Goal: Task Accomplishment & Management: Manage account settings

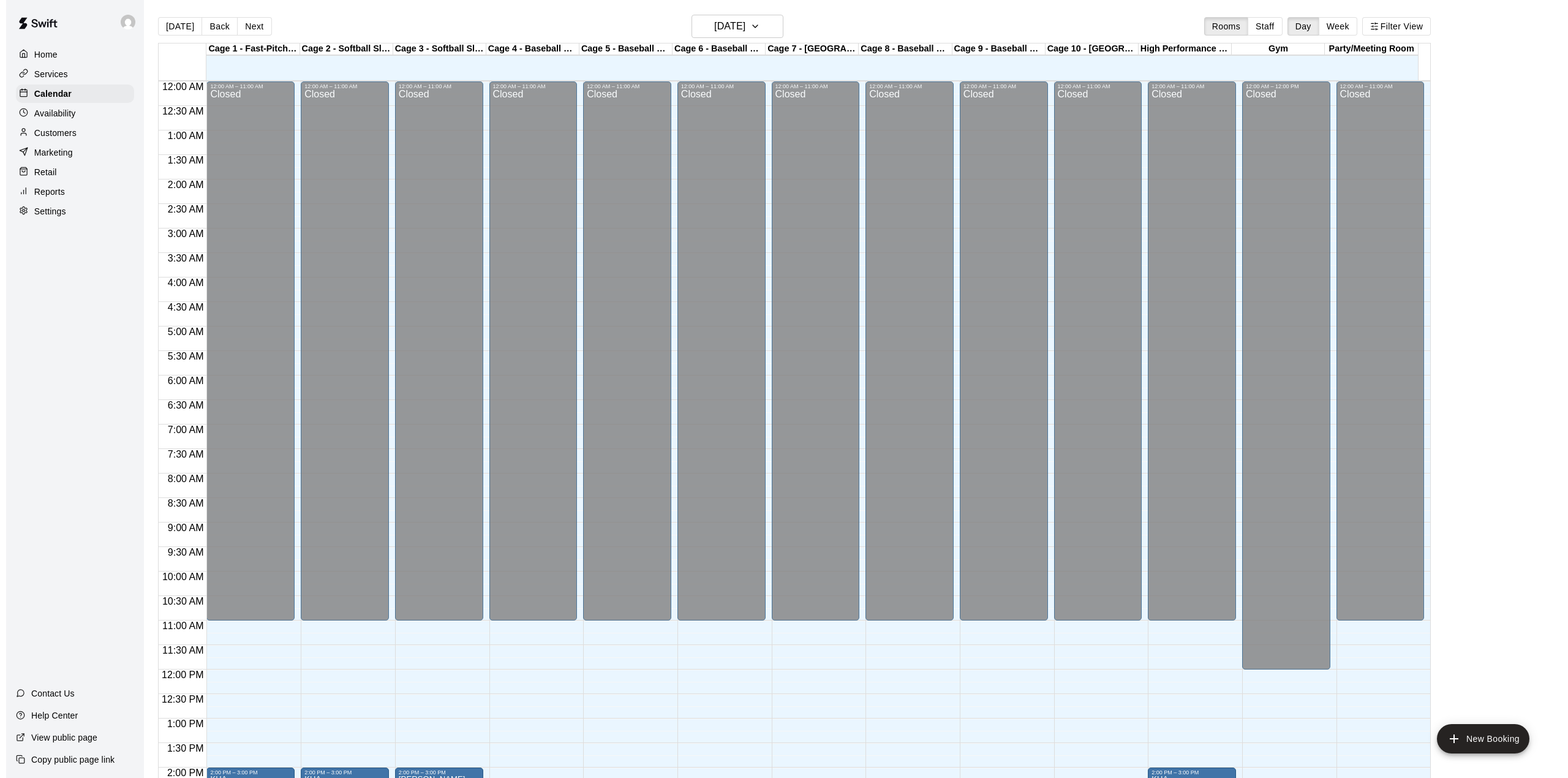
scroll to position [429, 0]
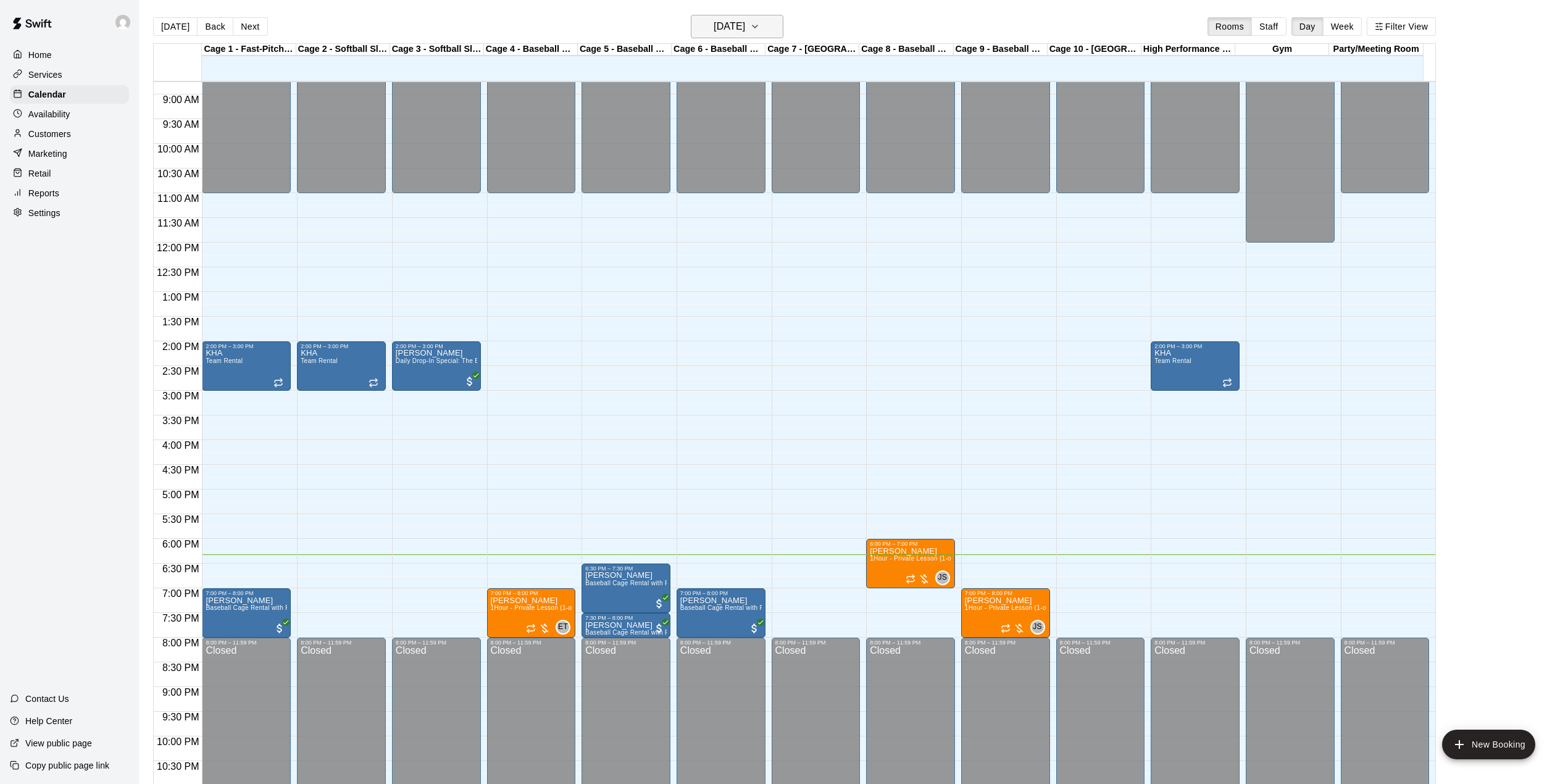
click at [745, 27] on h6 "[DATE]" at bounding box center [729, 27] width 32 height 17
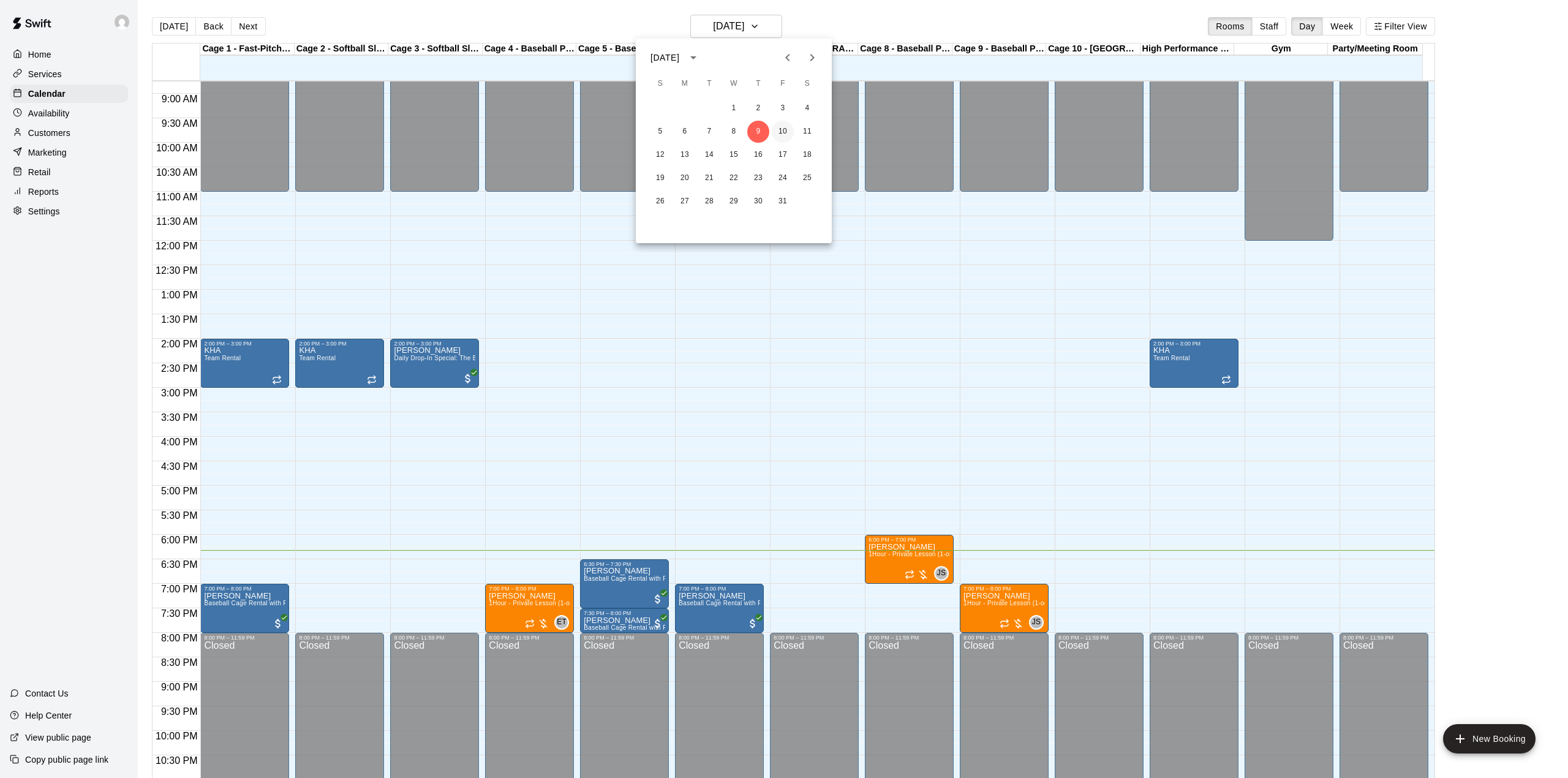
click at [782, 128] on button "10" at bounding box center [783, 132] width 22 height 22
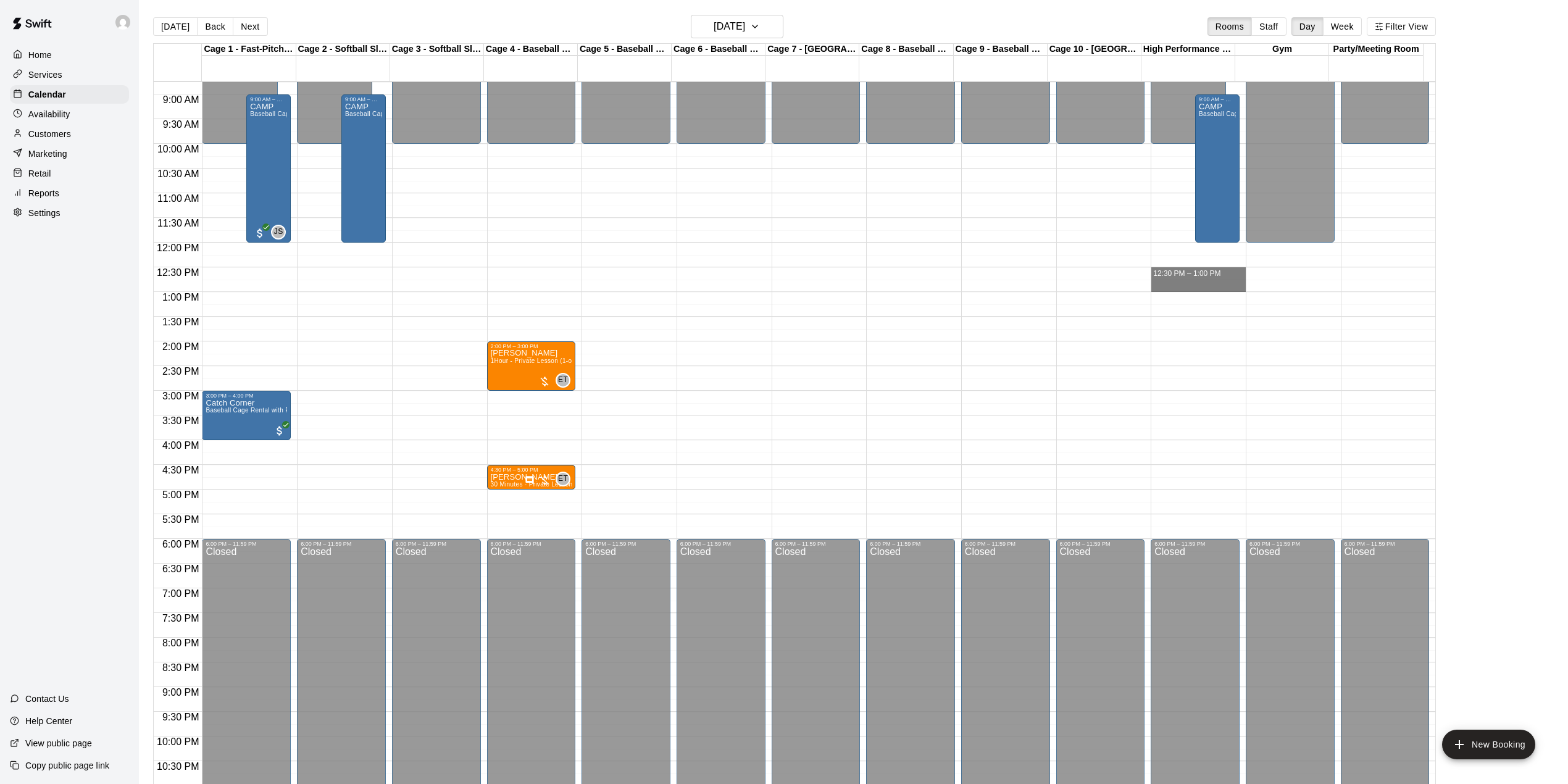
drag, startPoint x: 1170, startPoint y: 272, endPoint x: 1172, endPoint y: 284, distance: 12.2
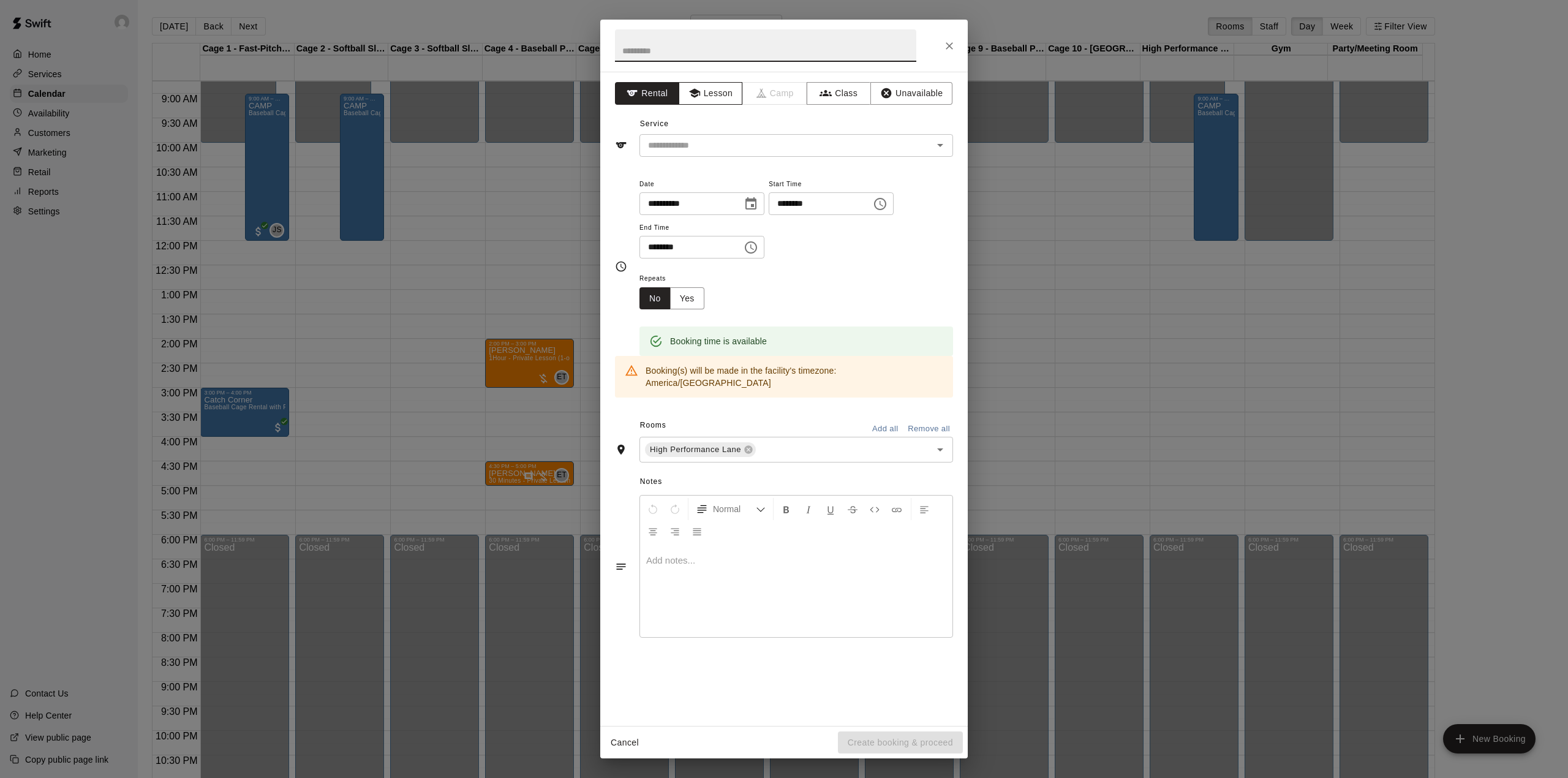
click at [708, 89] on button "Lesson" at bounding box center [711, 94] width 65 height 23
click at [727, 133] on div "Service ​" at bounding box center [784, 136] width 338 height 43
click at [733, 139] on input "text" at bounding box center [778, 145] width 270 height 15
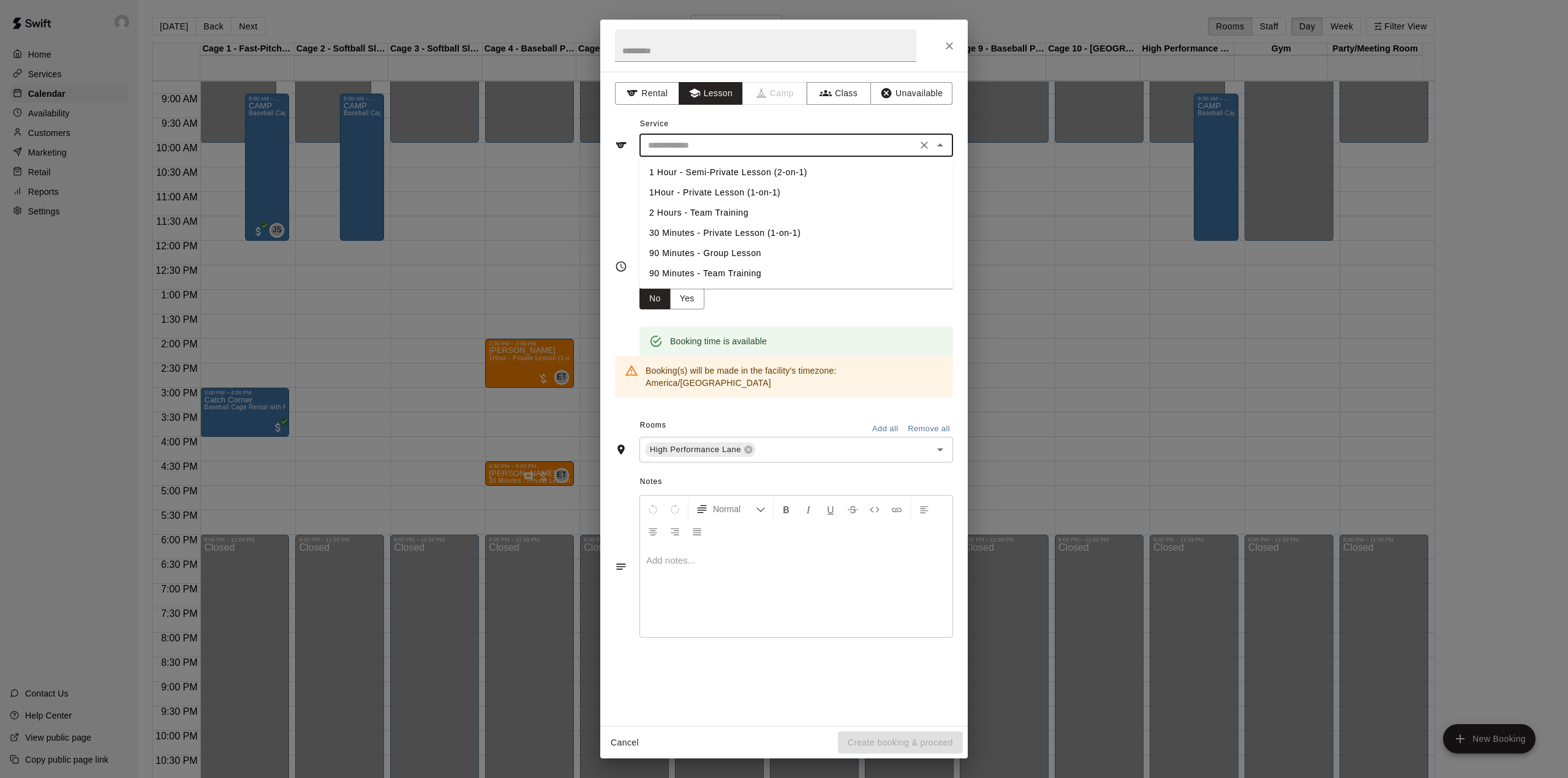
click at [727, 233] on li "30 Minutes - Private Lesson (1-on-1)" at bounding box center [795, 233] width 314 height 20
type input "**********"
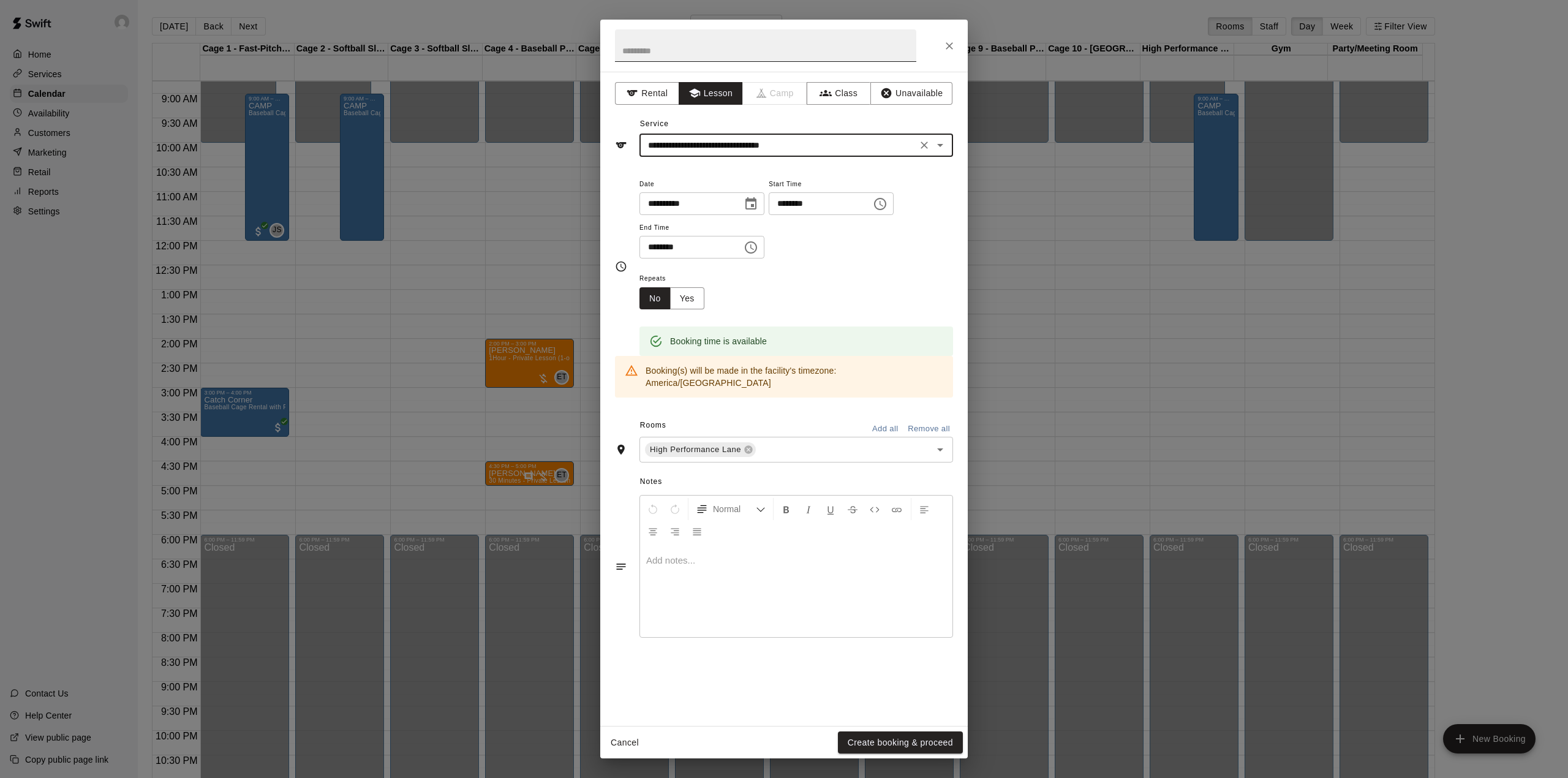
click at [662, 52] on input "text" at bounding box center [766, 46] width 302 height 32
click at [925, 742] on button "Create booking & proceed" at bounding box center [900, 743] width 125 height 23
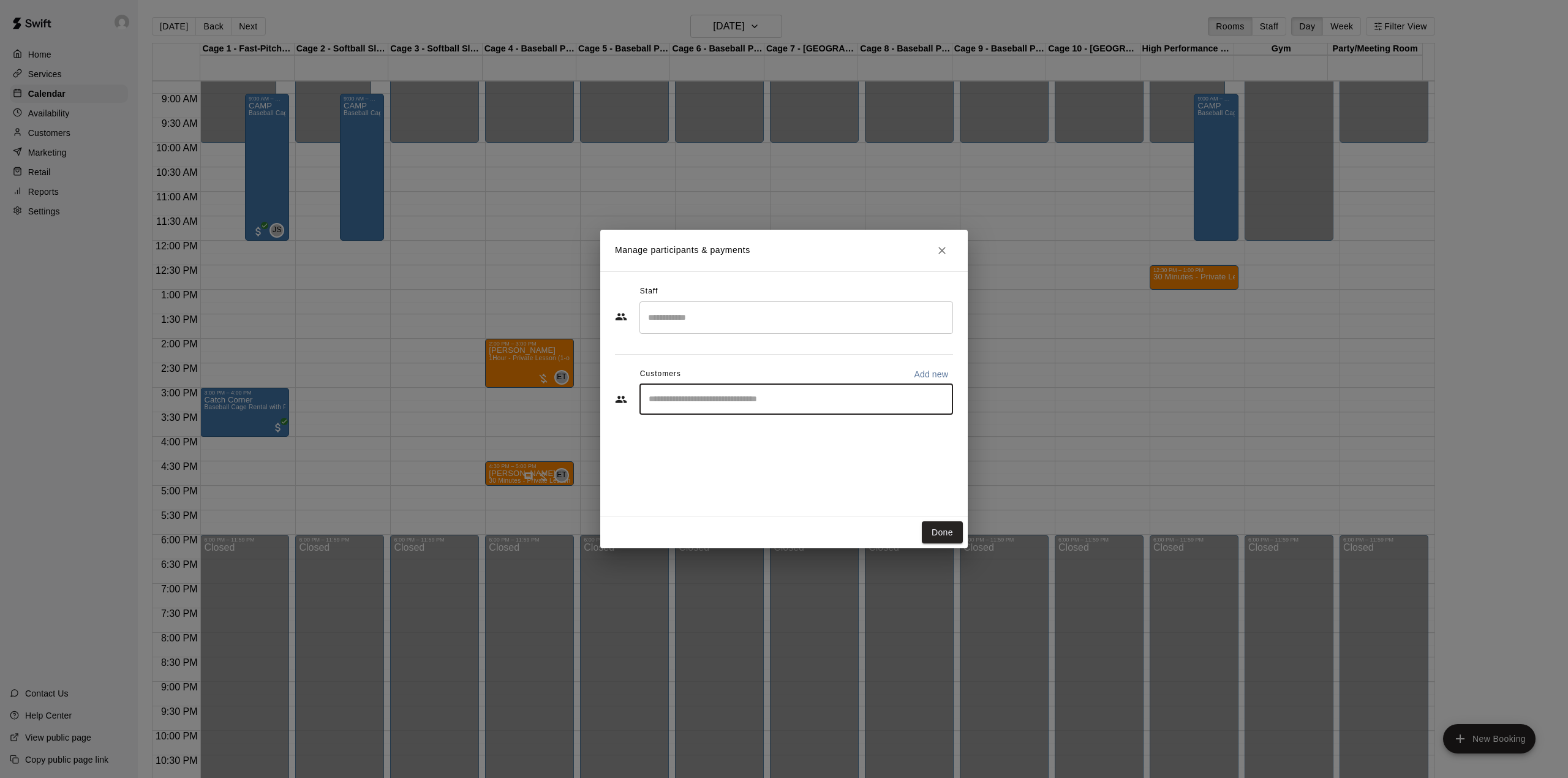
click at [727, 405] on input "Start typing to search customers..." at bounding box center [796, 400] width 303 height 12
type input "**********"
click at [684, 324] on input "Search staff" at bounding box center [796, 317] width 303 height 21
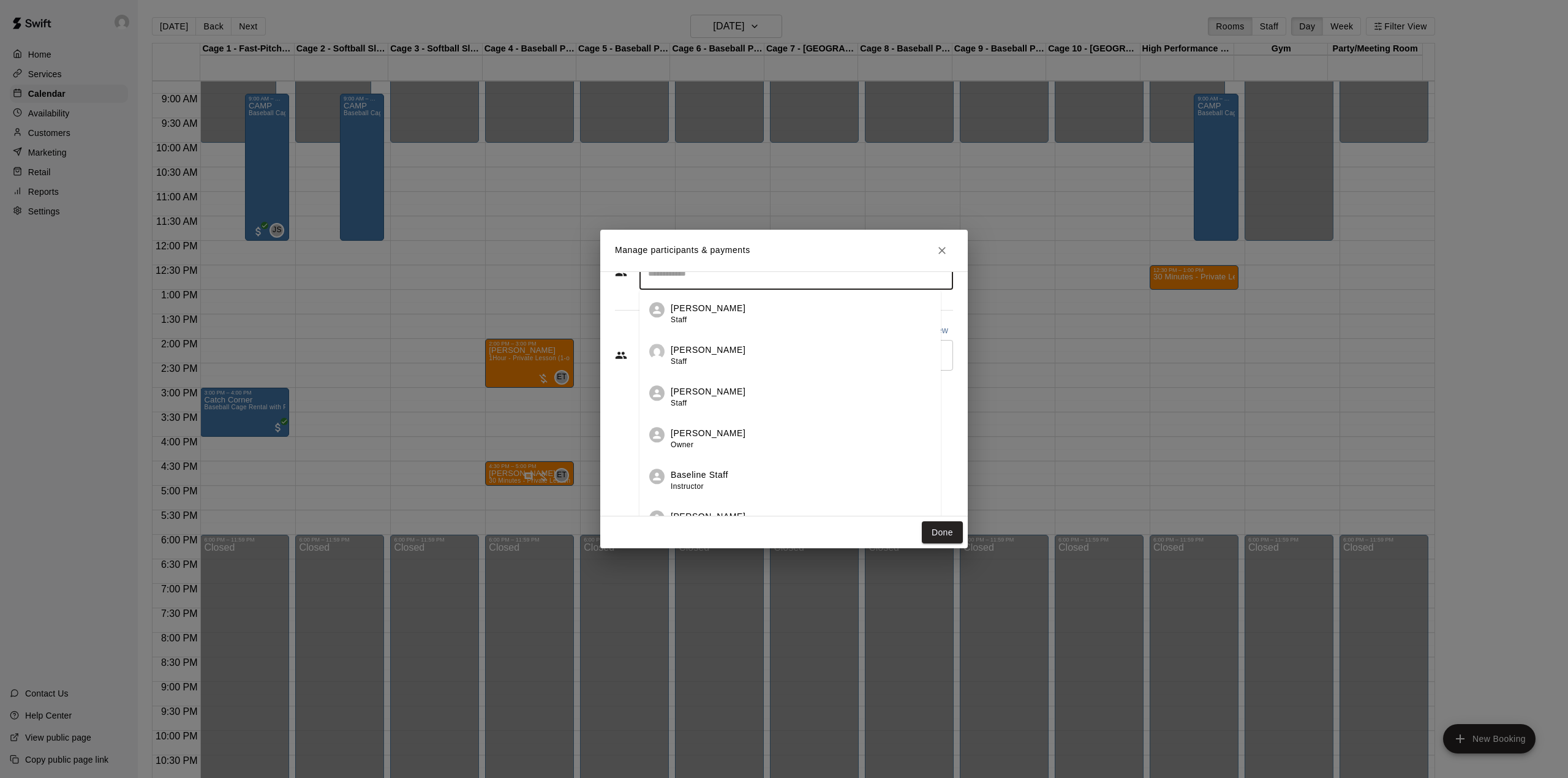
scroll to position [67, 0]
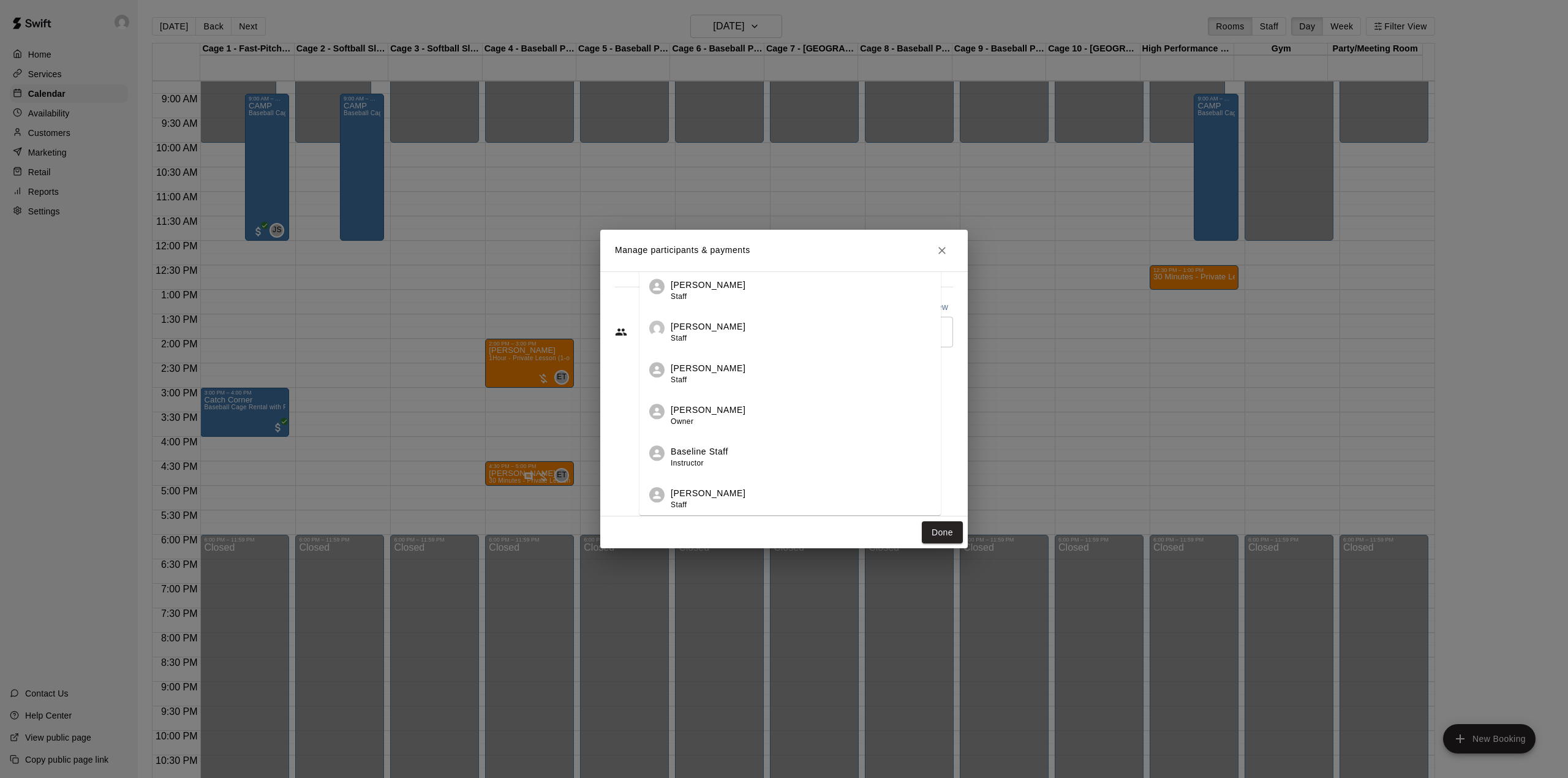
click at [738, 498] on div "[PERSON_NAME] Staff" at bounding box center [801, 499] width 260 height 24
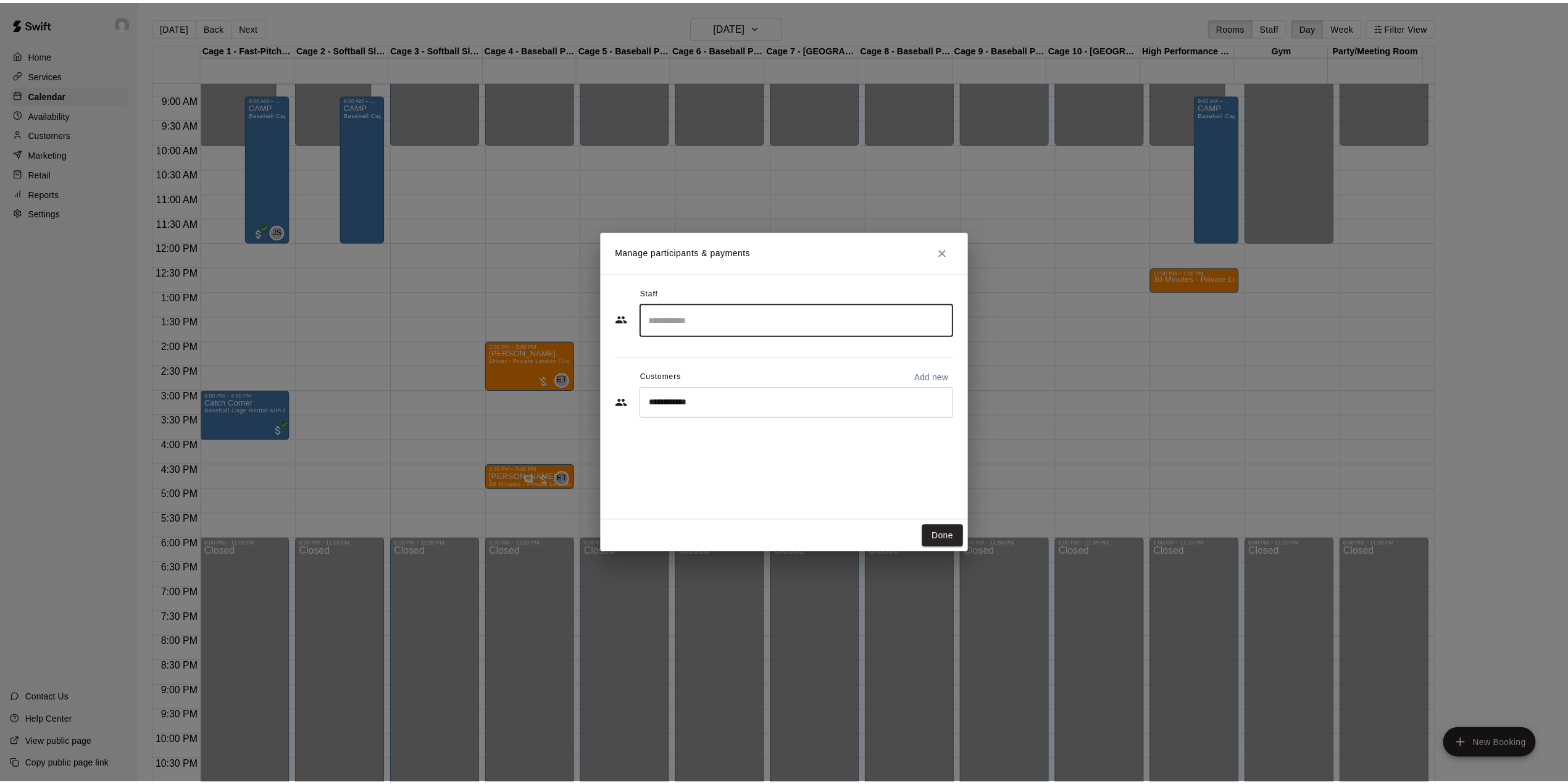
scroll to position [0, 0]
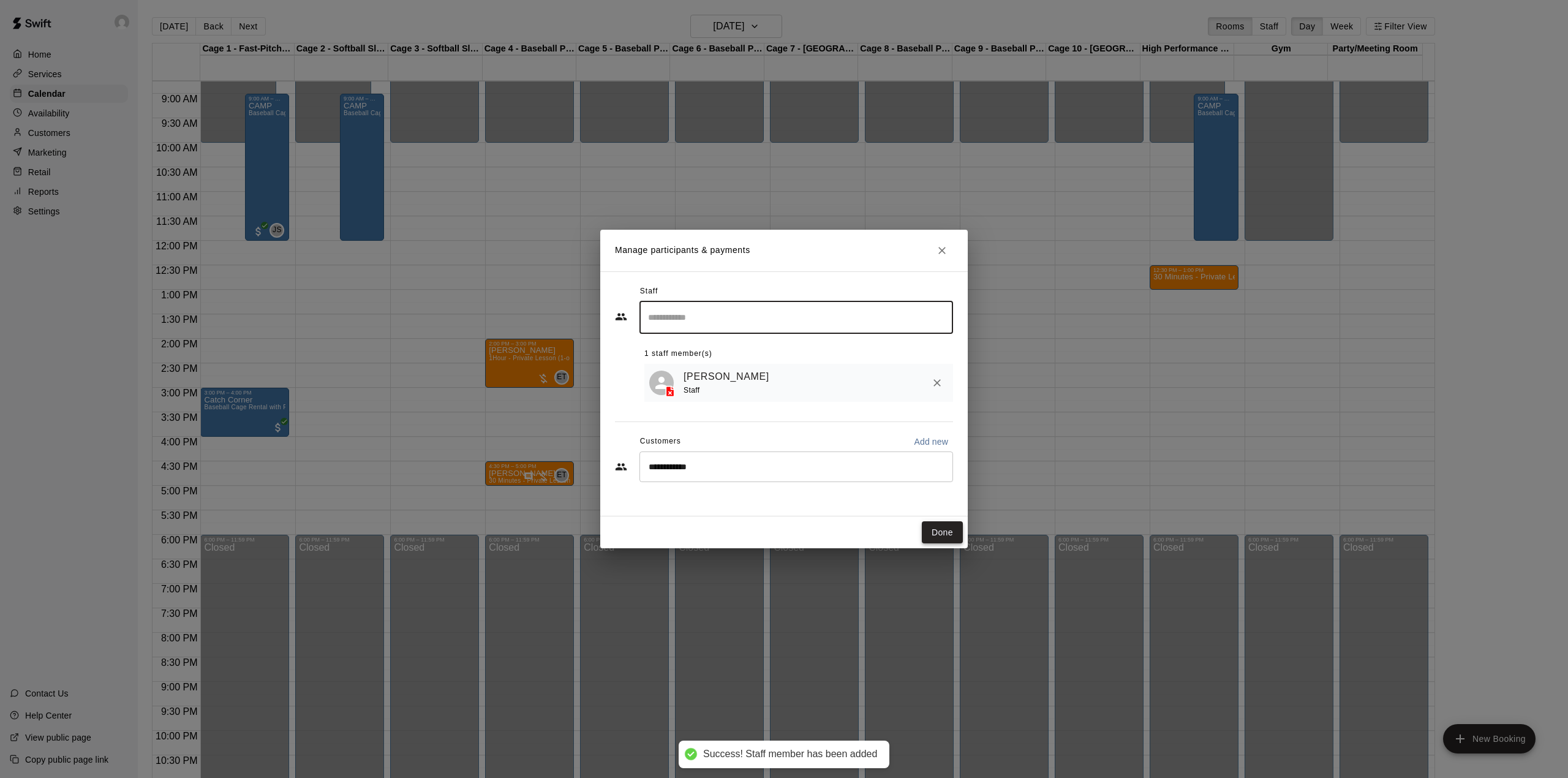
click at [934, 528] on button "Done" at bounding box center [942, 532] width 41 height 23
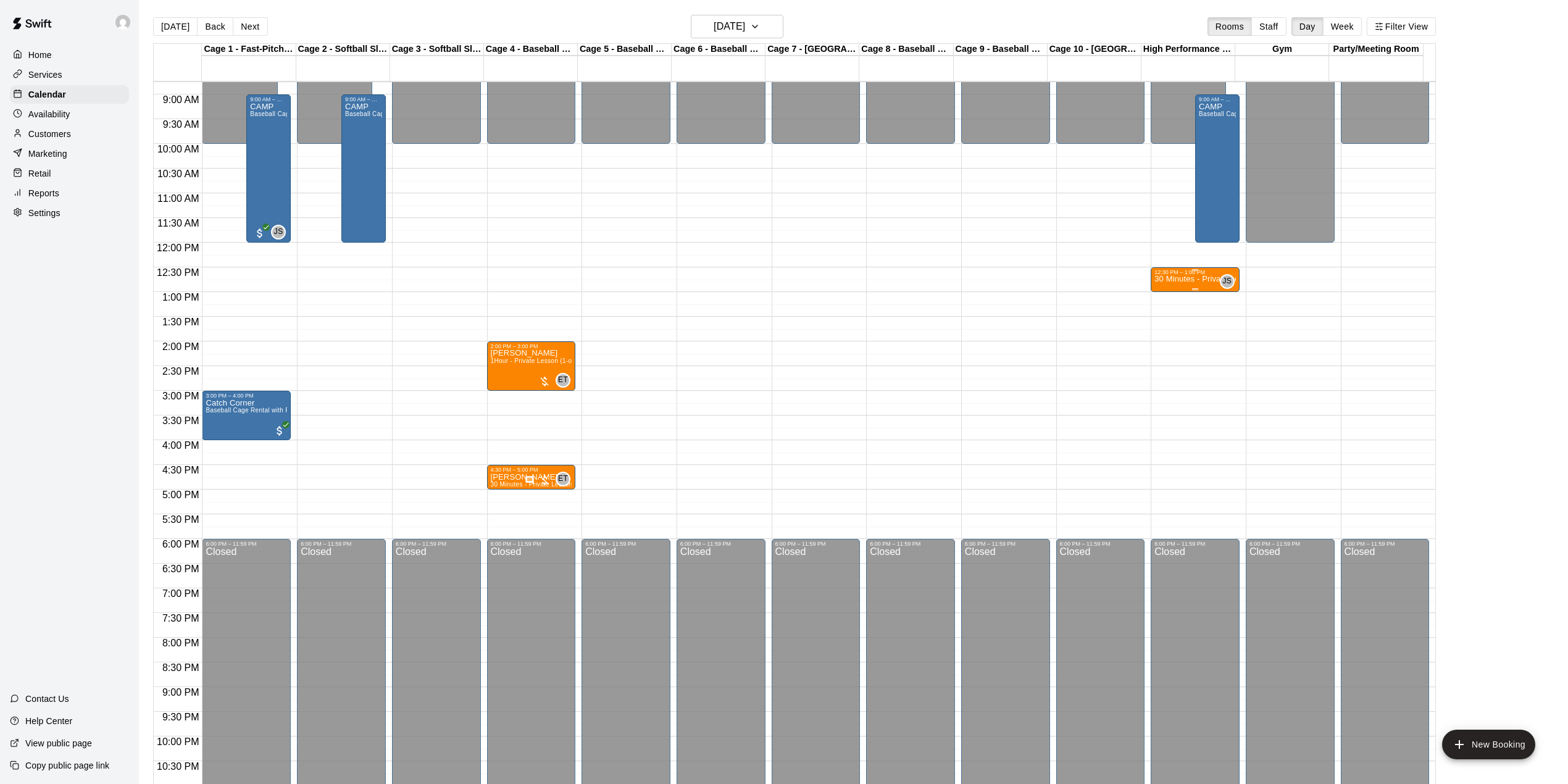
click at [1203, 279] on p "30 Minutes - Private Lesson (1-on-1)" at bounding box center [1195, 279] width 81 height 0
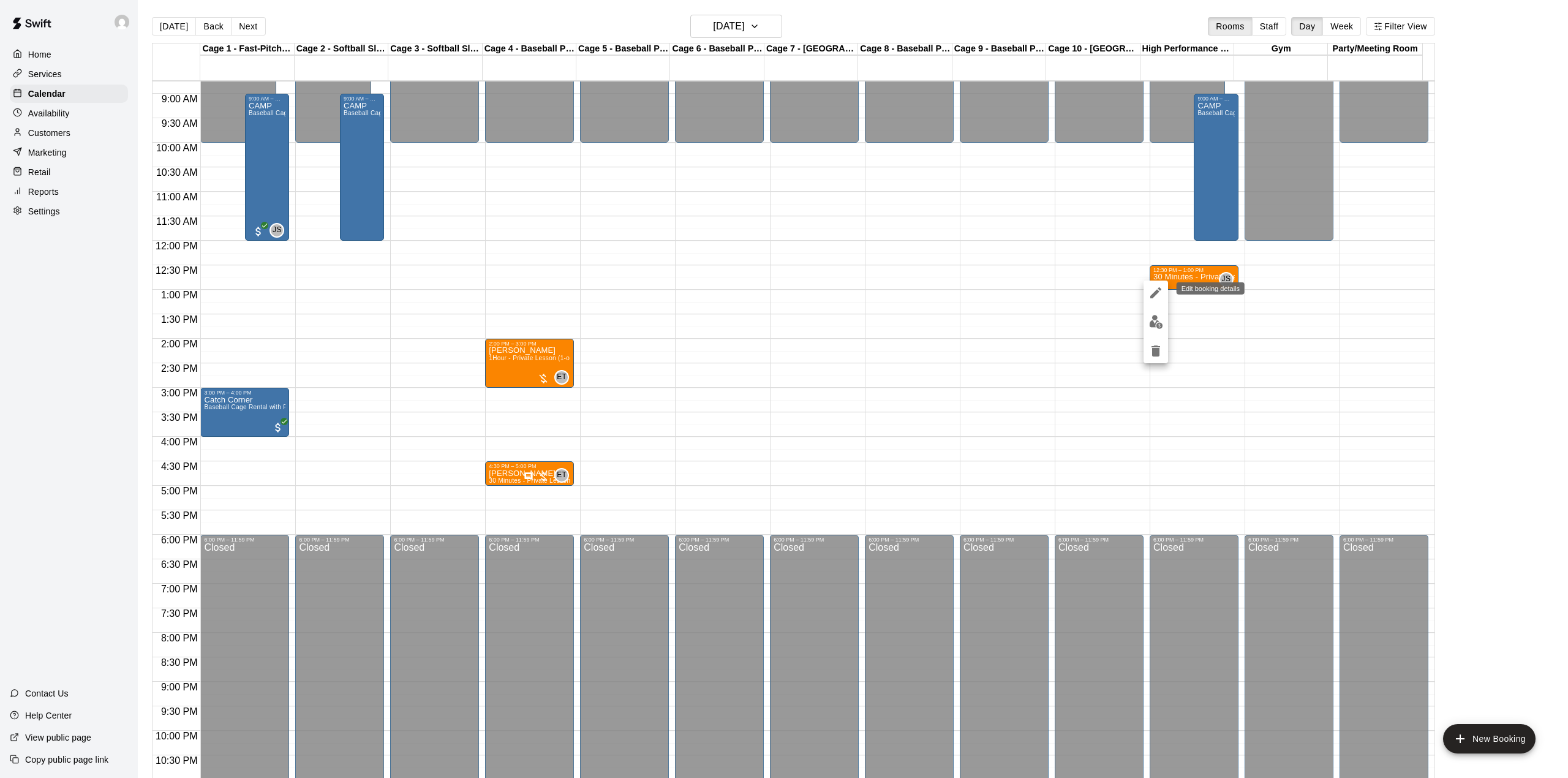
click at [1150, 292] on icon "edit" at bounding box center [1155, 292] width 14 height 14
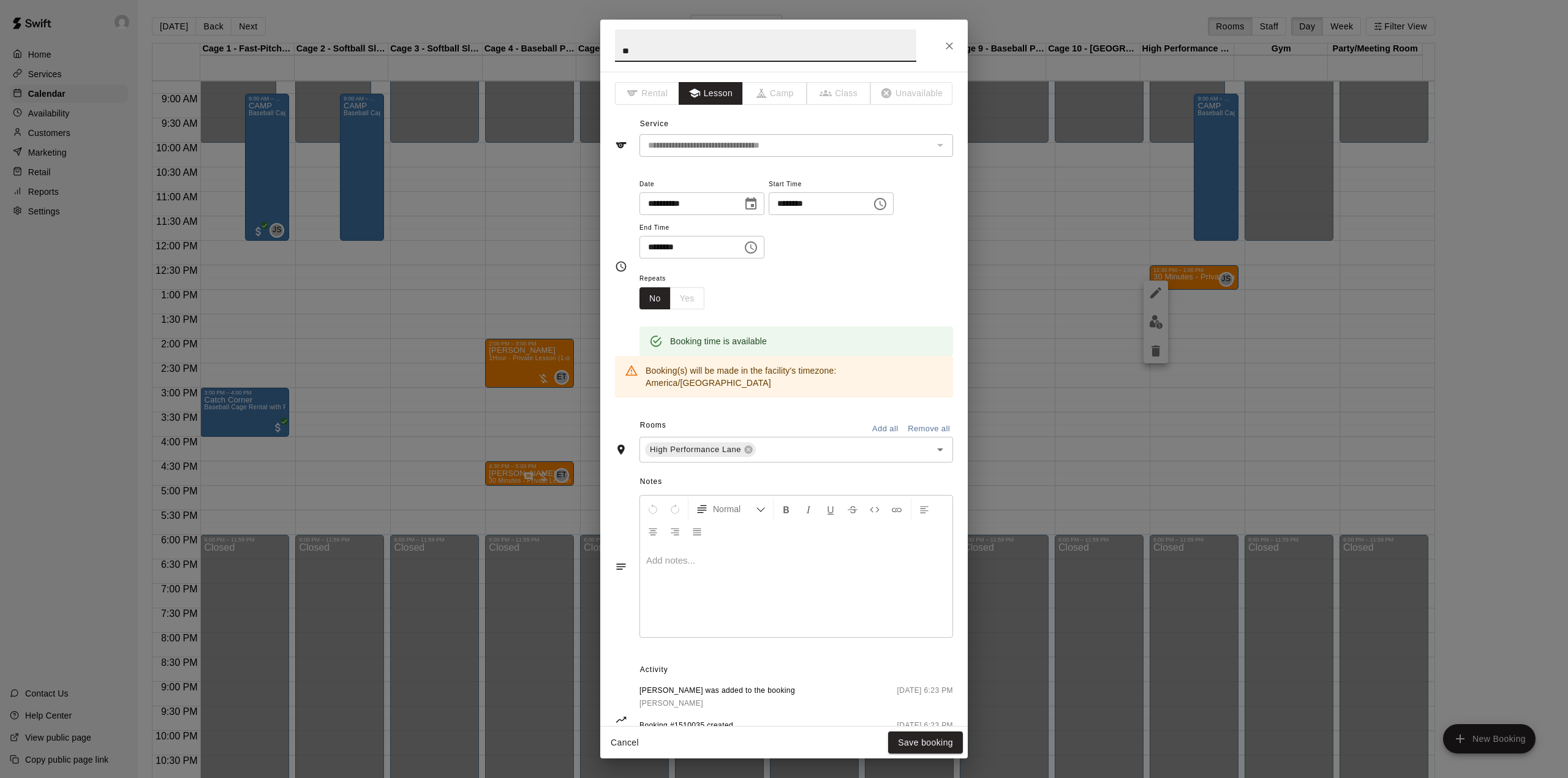
type input "*"
type input "**********"
click at [936, 747] on button "Save booking" at bounding box center [926, 743] width 75 height 23
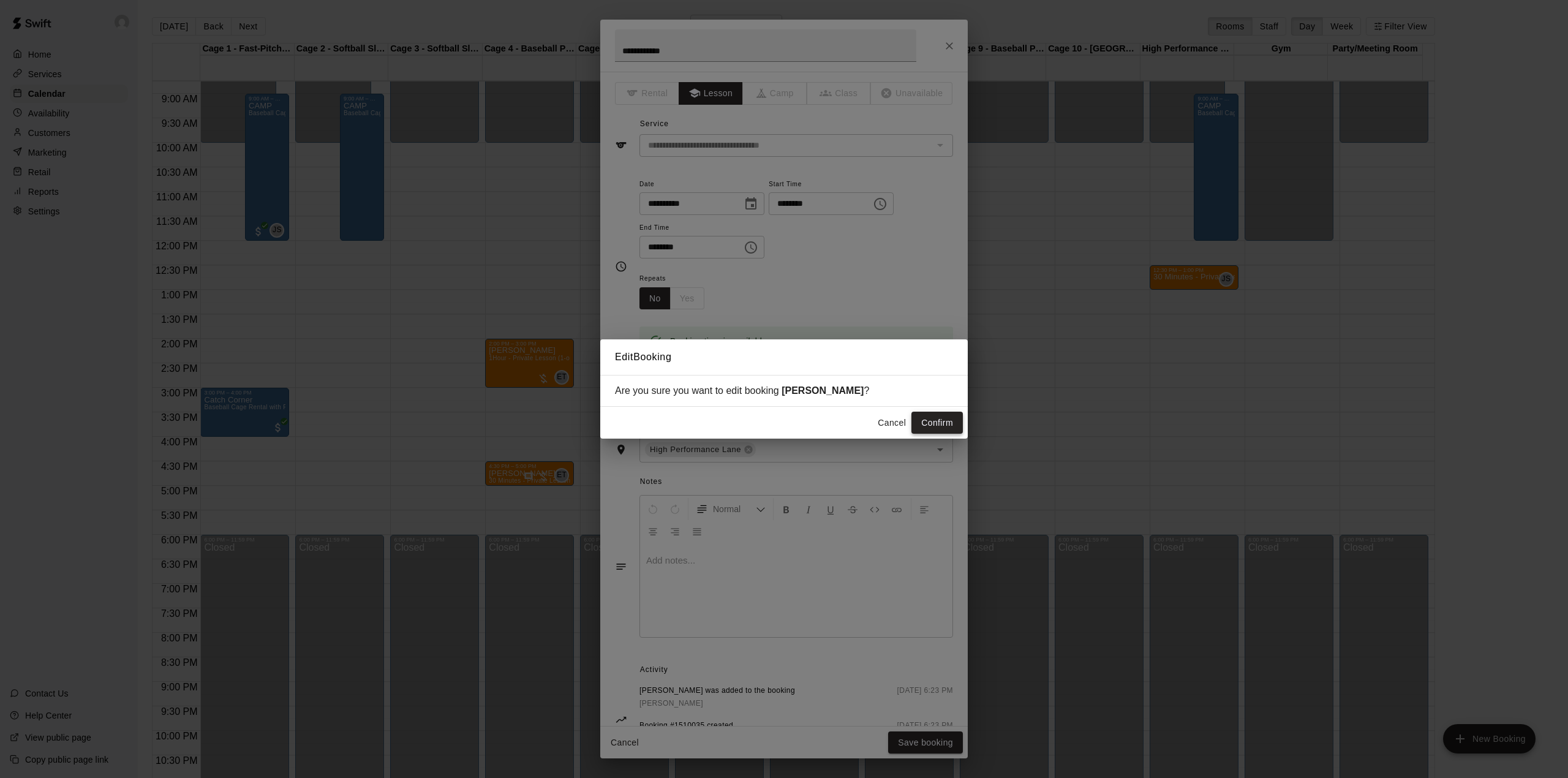
click at [942, 429] on button "Confirm" at bounding box center [937, 423] width 52 height 23
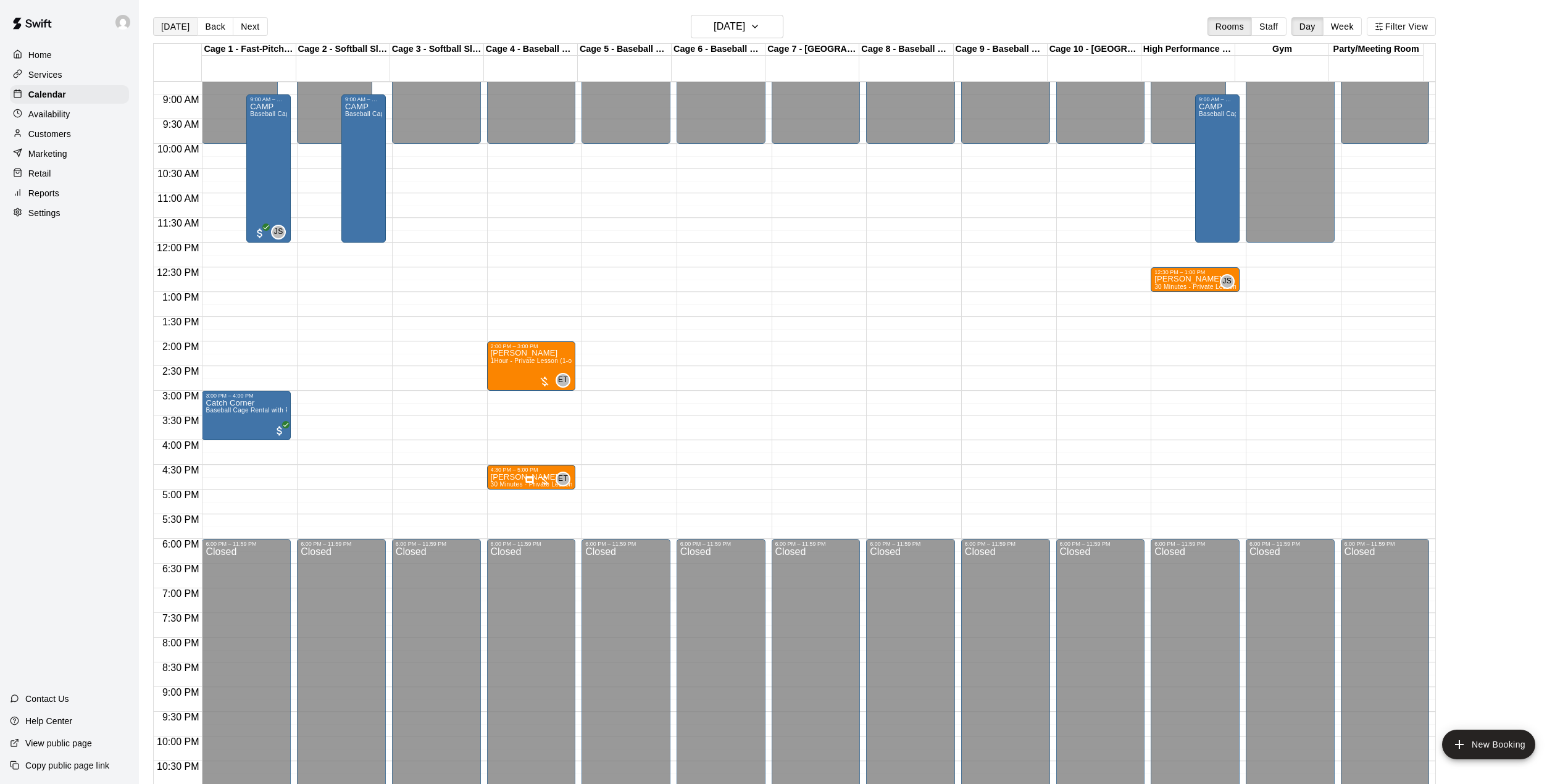
click at [164, 23] on button "[DATE]" at bounding box center [176, 27] width 45 height 19
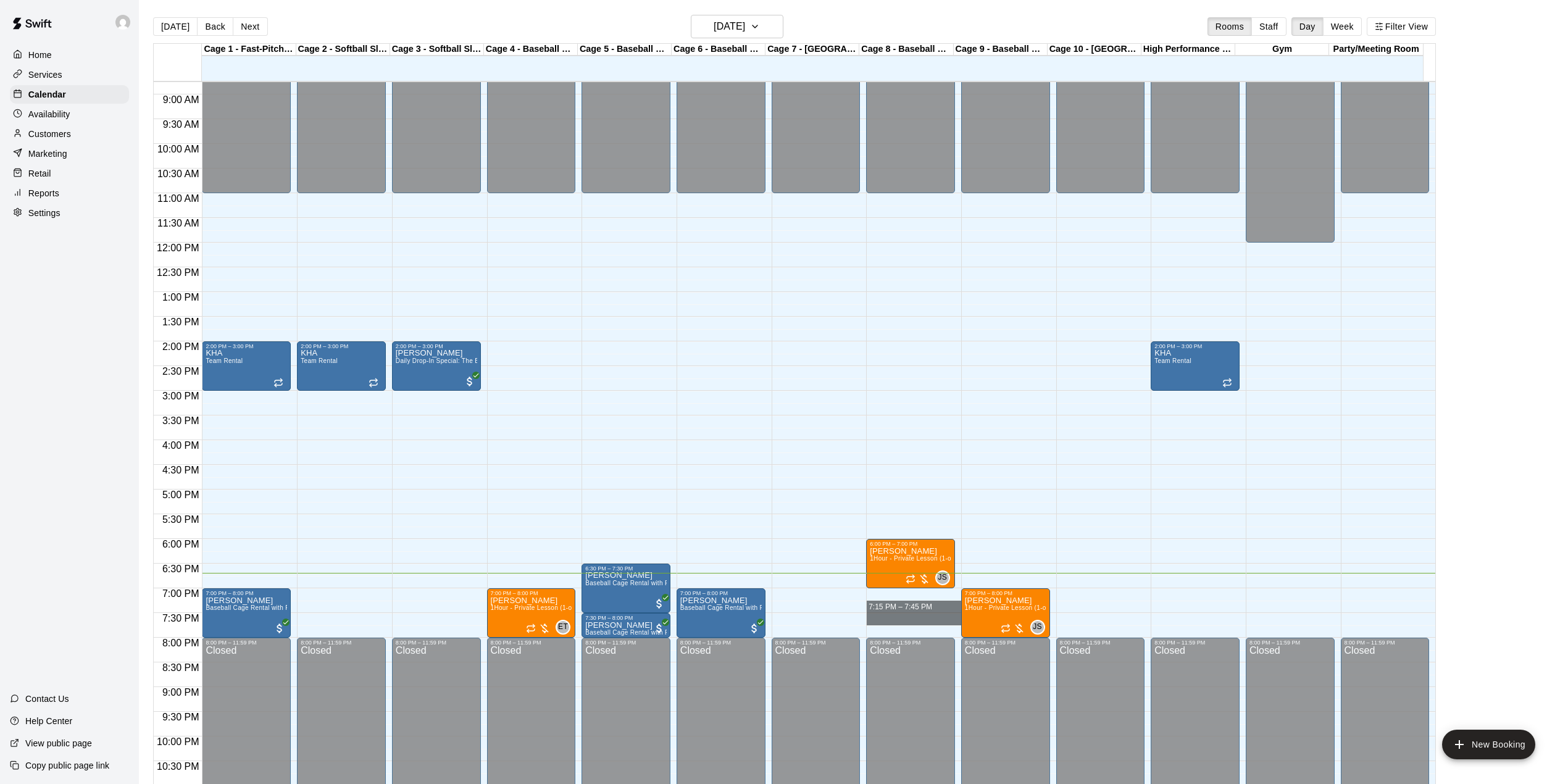
drag, startPoint x: 914, startPoint y: 615, endPoint x: 915, endPoint y: 605, distance: 10.0
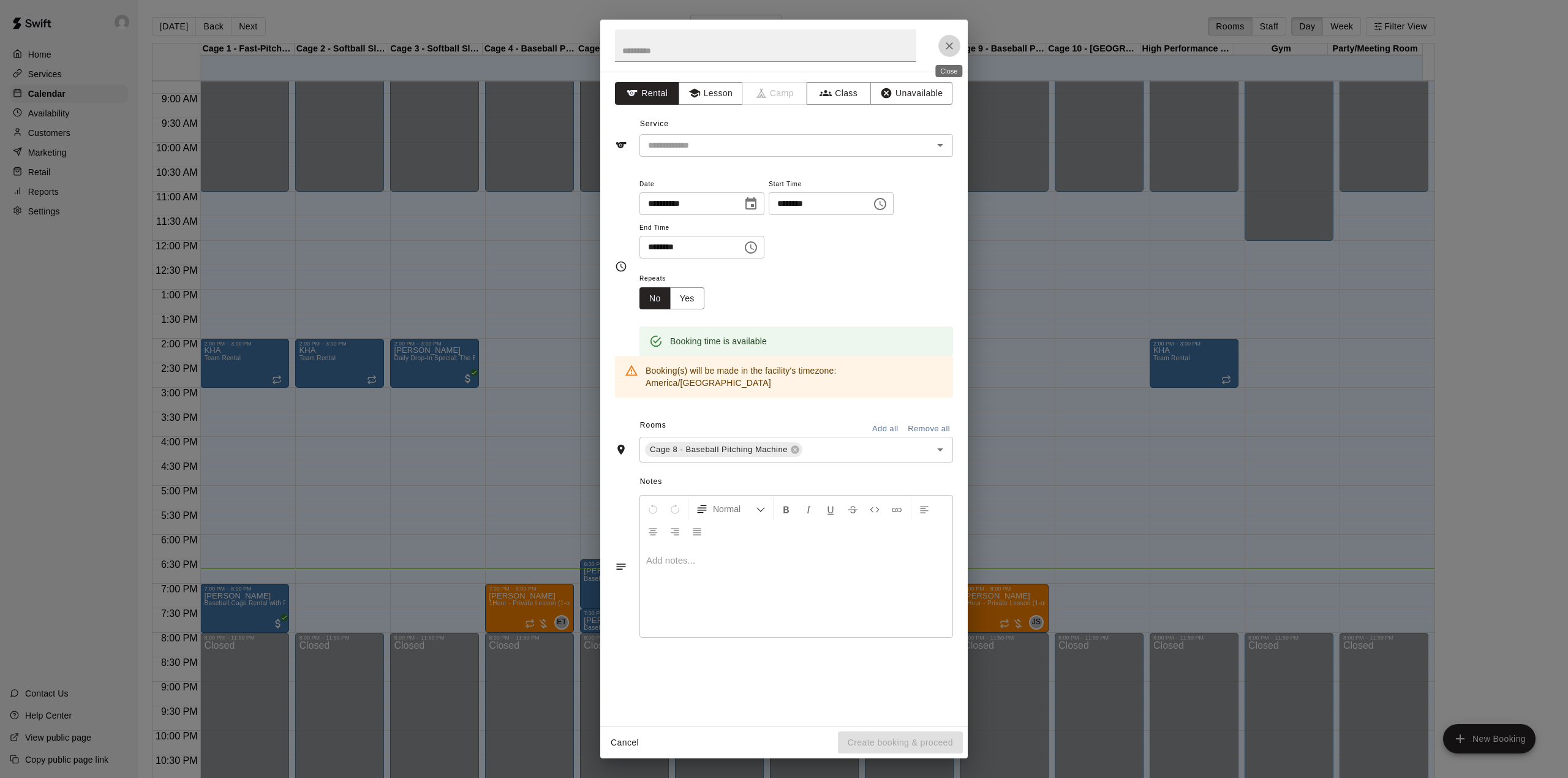
click at [941, 47] on button "Close" at bounding box center [949, 46] width 22 height 22
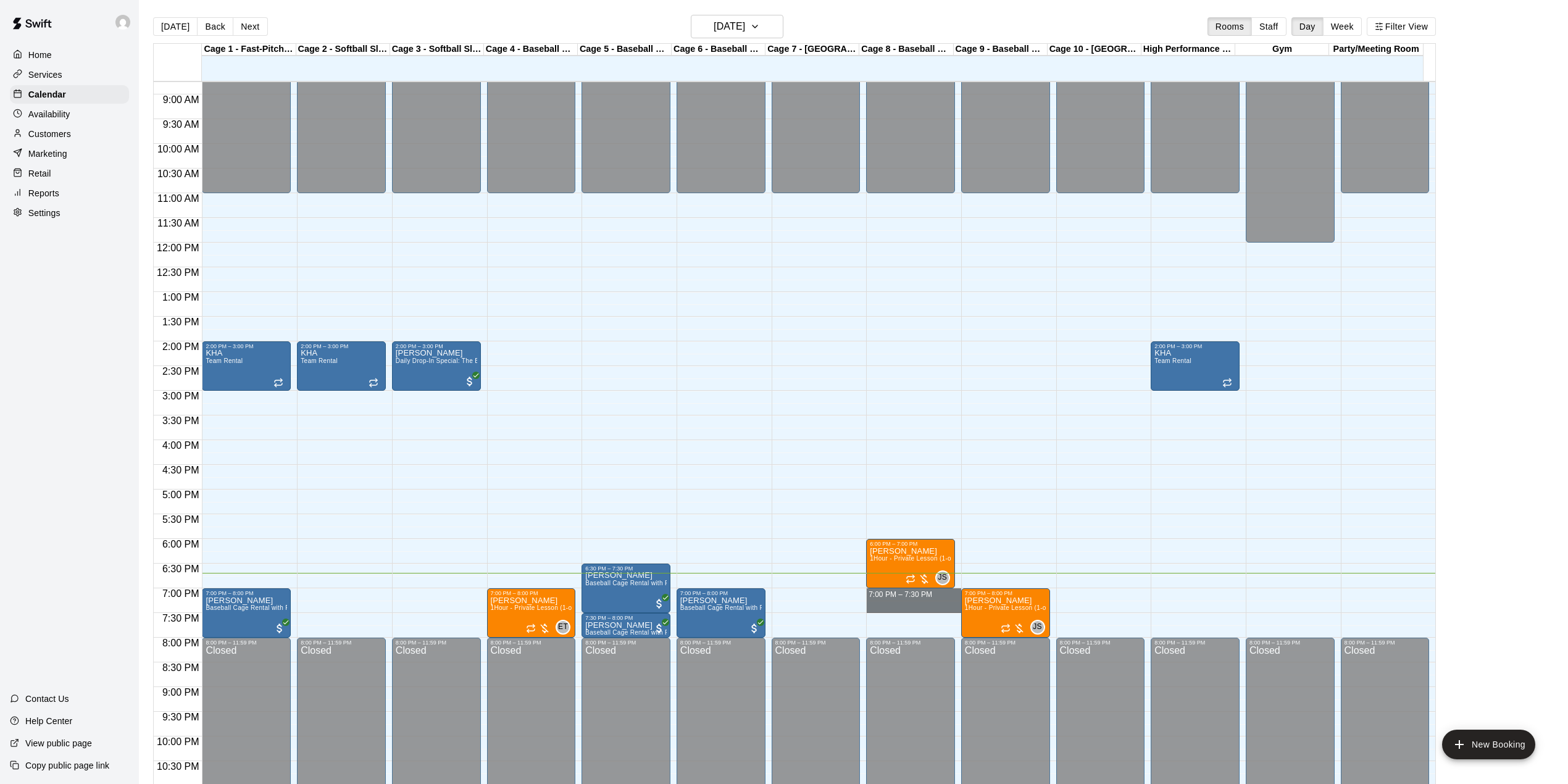
drag, startPoint x: 909, startPoint y: 590, endPoint x: 914, endPoint y: 611, distance: 21.6
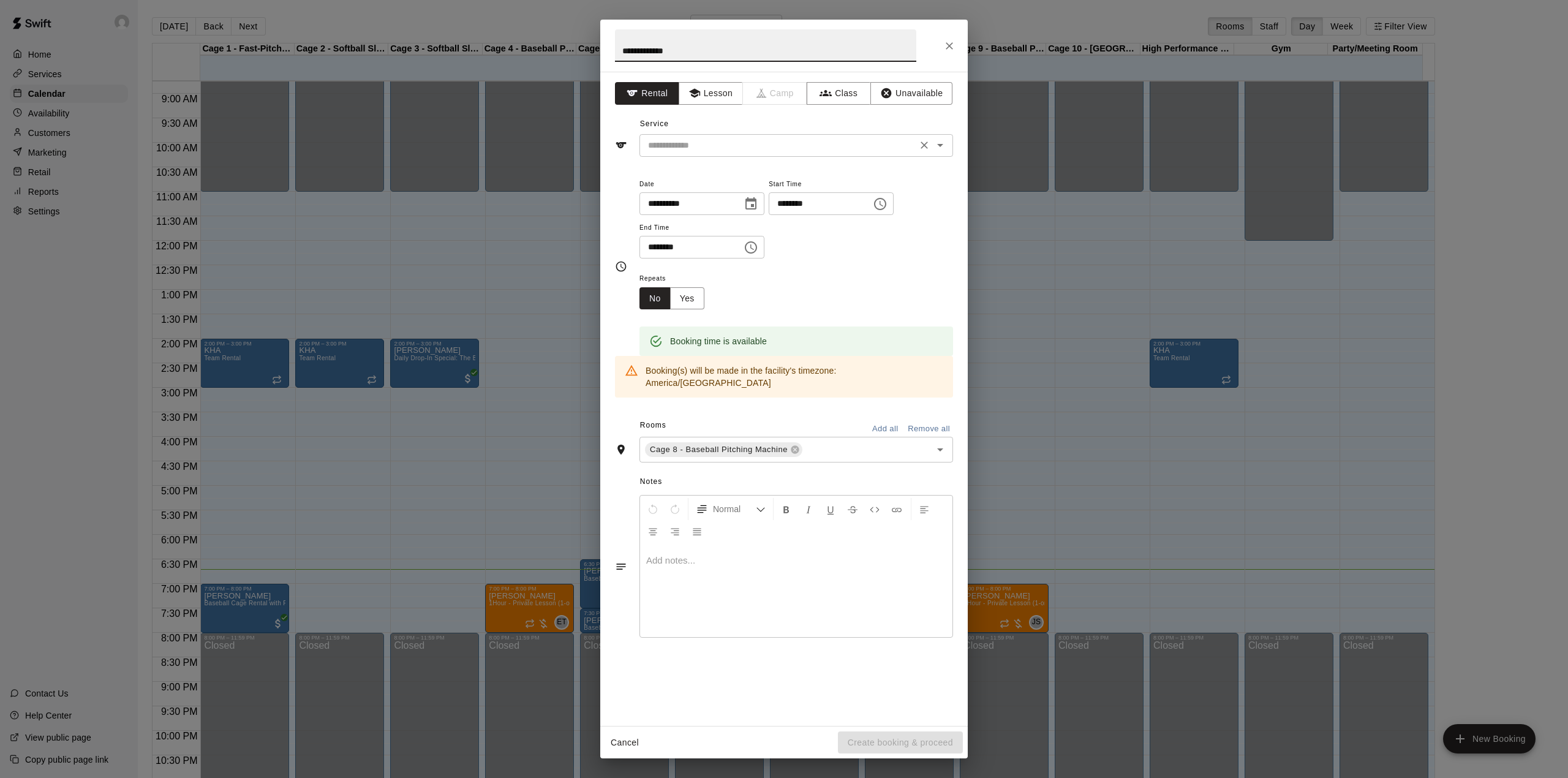
type input "**********"
click at [674, 140] on input "text" at bounding box center [778, 145] width 270 height 15
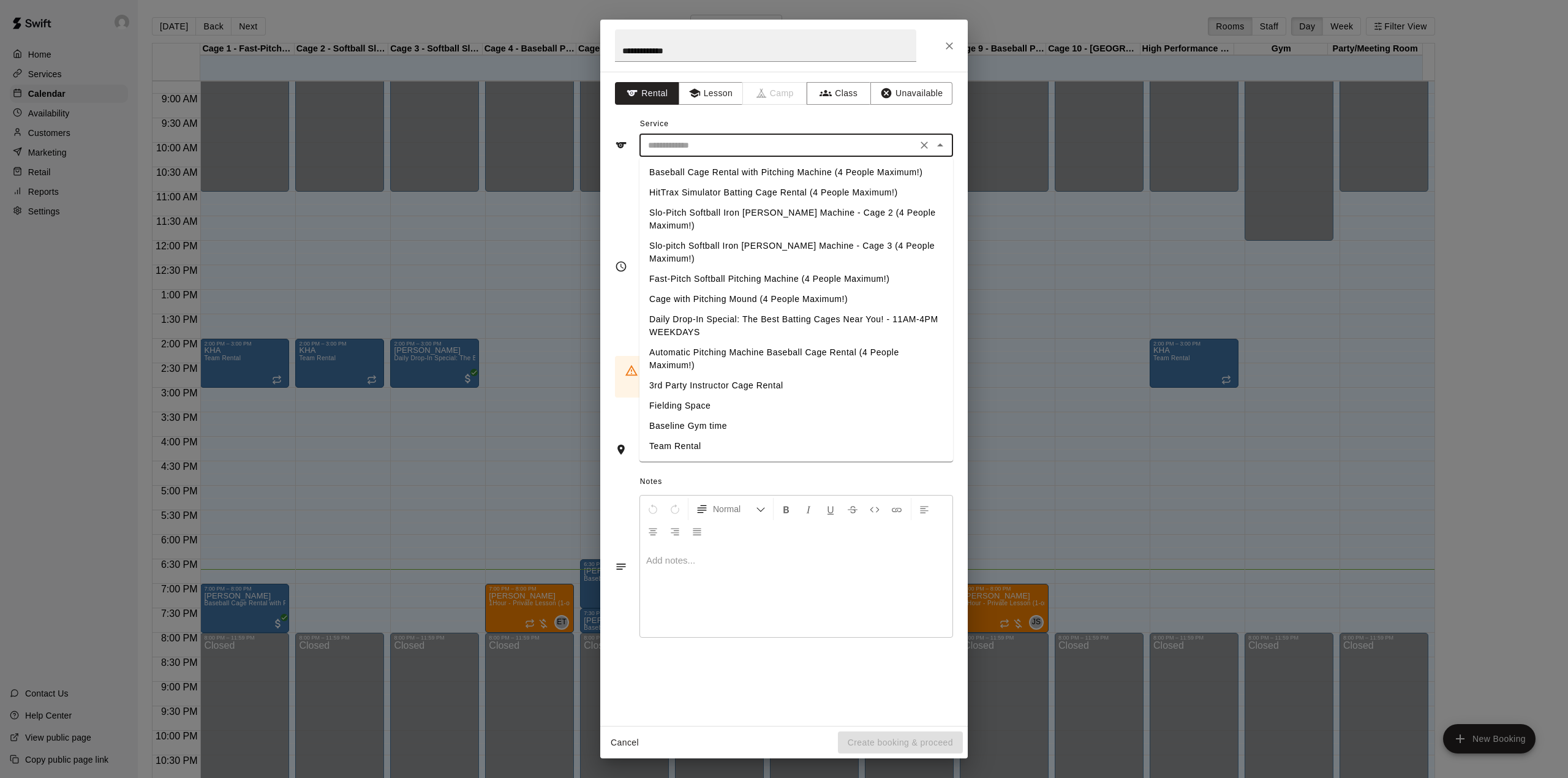
click at [696, 175] on li "Baseball Cage Rental with Pitching Machine (4 People Maximum!)" at bounding box center [795, 173] width 314 height 20
type input "**********"
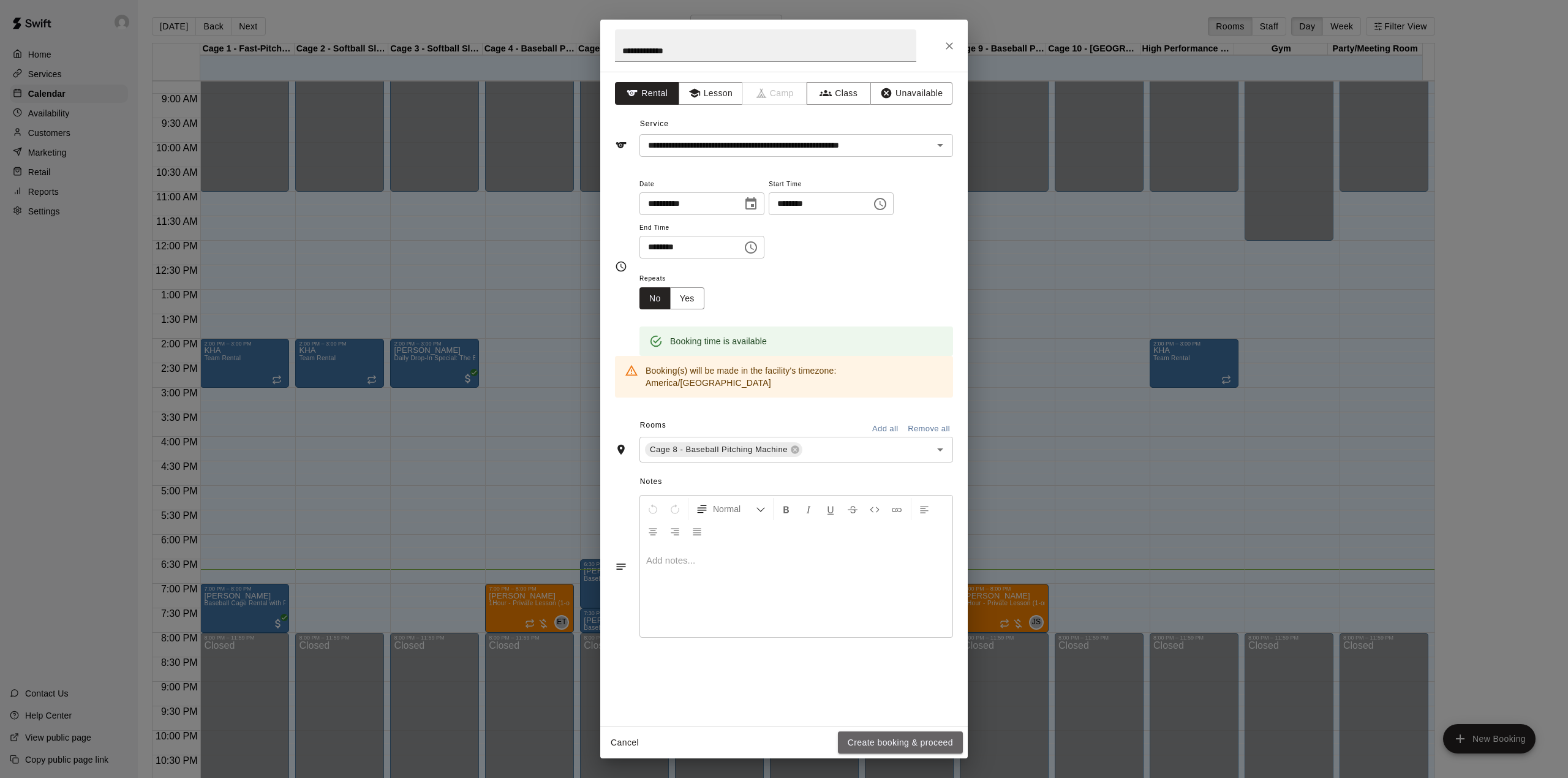
click at [878, 738] on button "Create booking & proceed" at bounding box center [900, 743] width 125 height 23
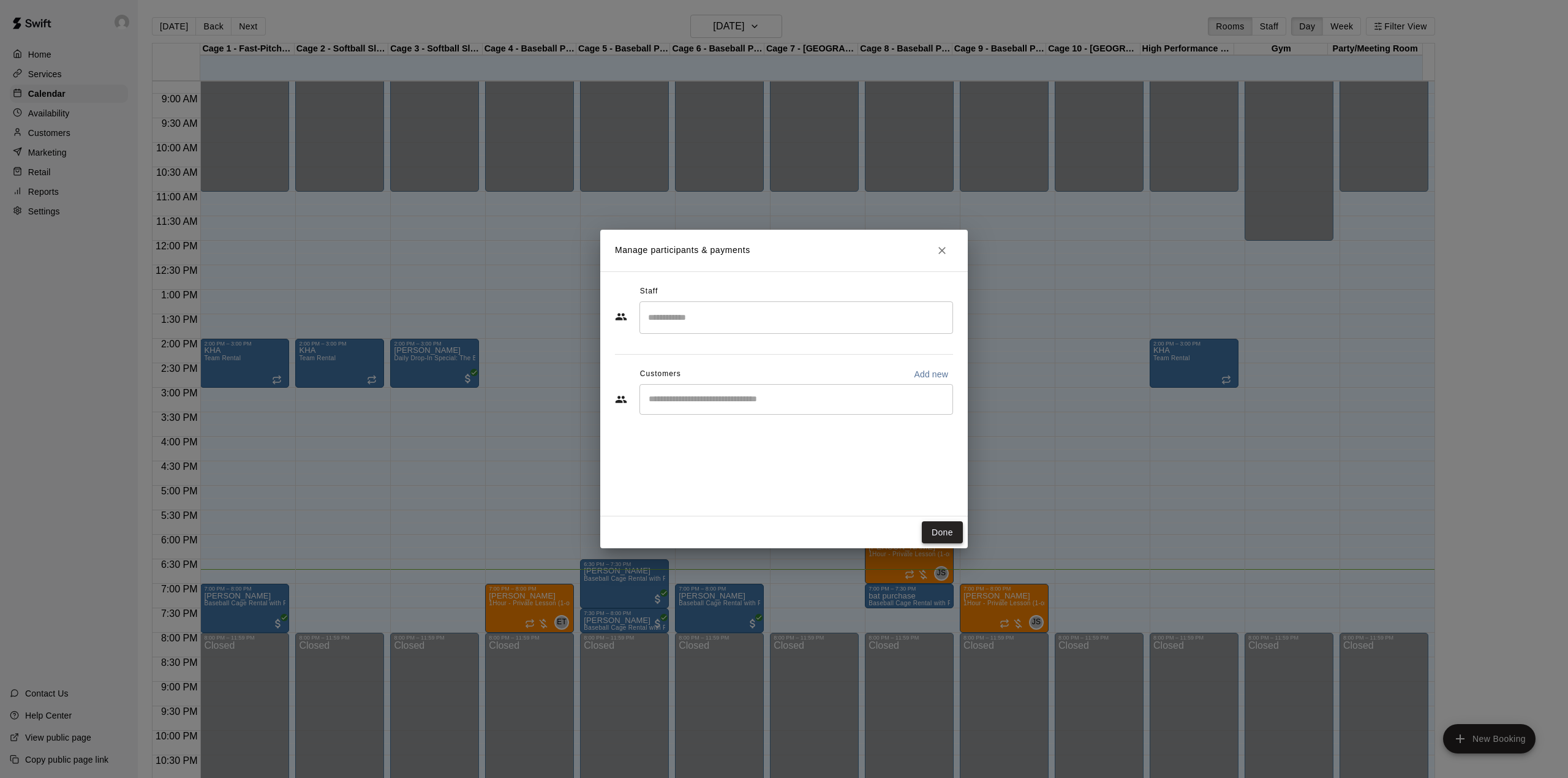
click at [946, 532] on button "Done" at bounding box center [942, 532] width 41 height 23
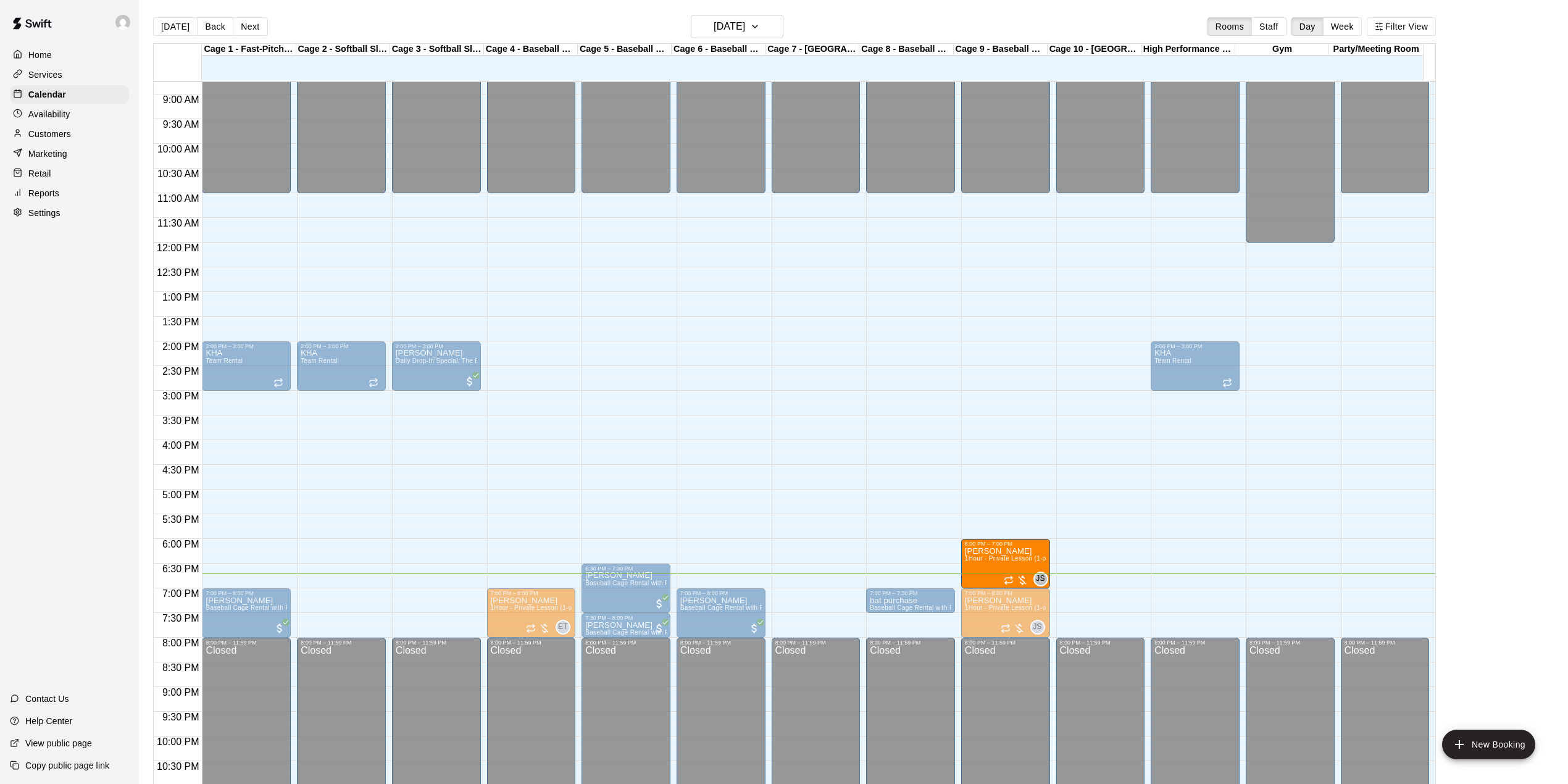
drag, startPoint x: 959, startPoint y: 566, endPoint x: 990, endPoint y: 568, distance: 31.1
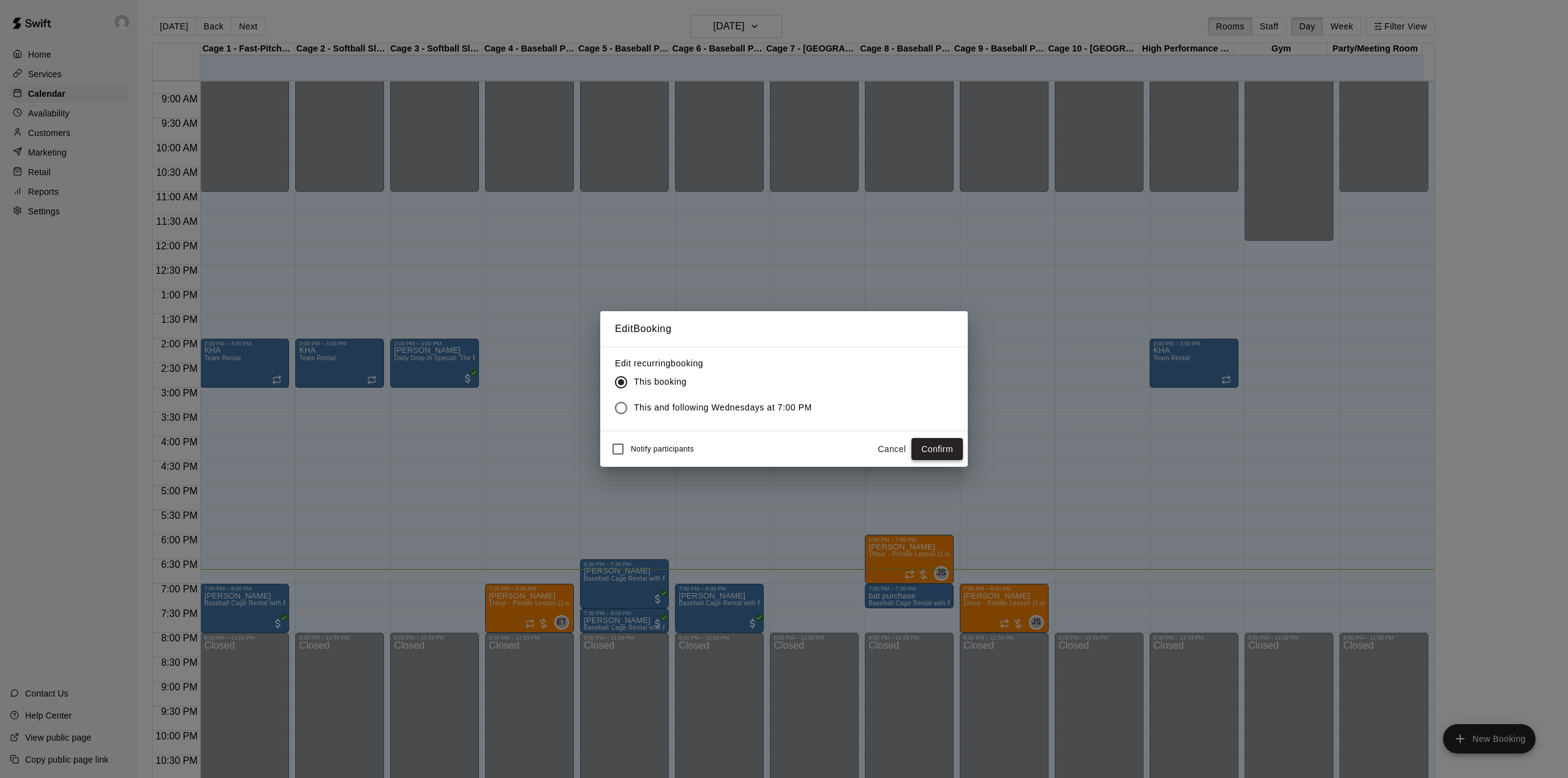
click at [948, 450] on button "Confirm" at bounding box center [937, 449] width 52 height 23
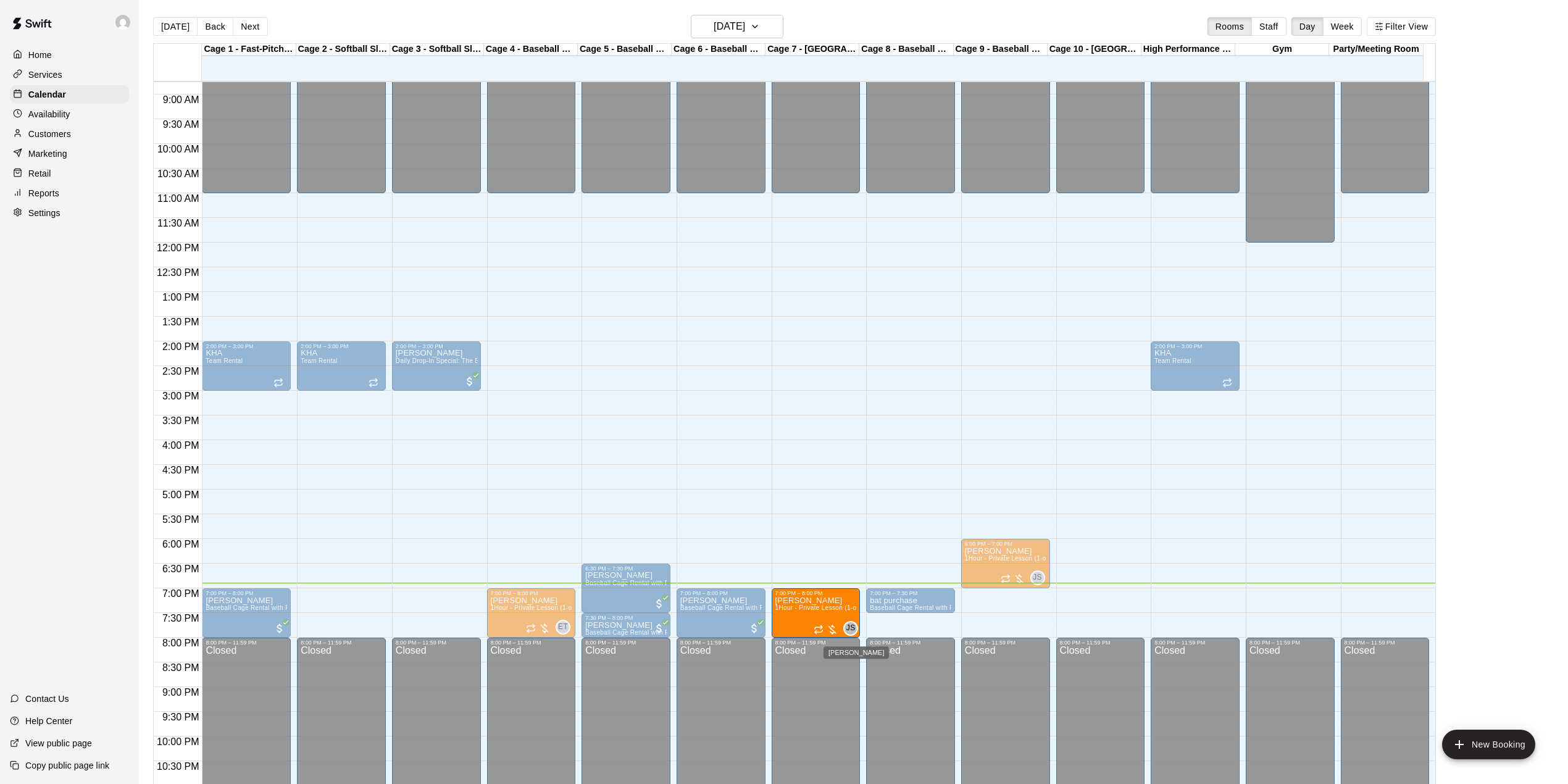
drag, startPoint x: 1005, startPoint y: 615, endPoint x: 848, endPoint y: 623, distance: 157.2
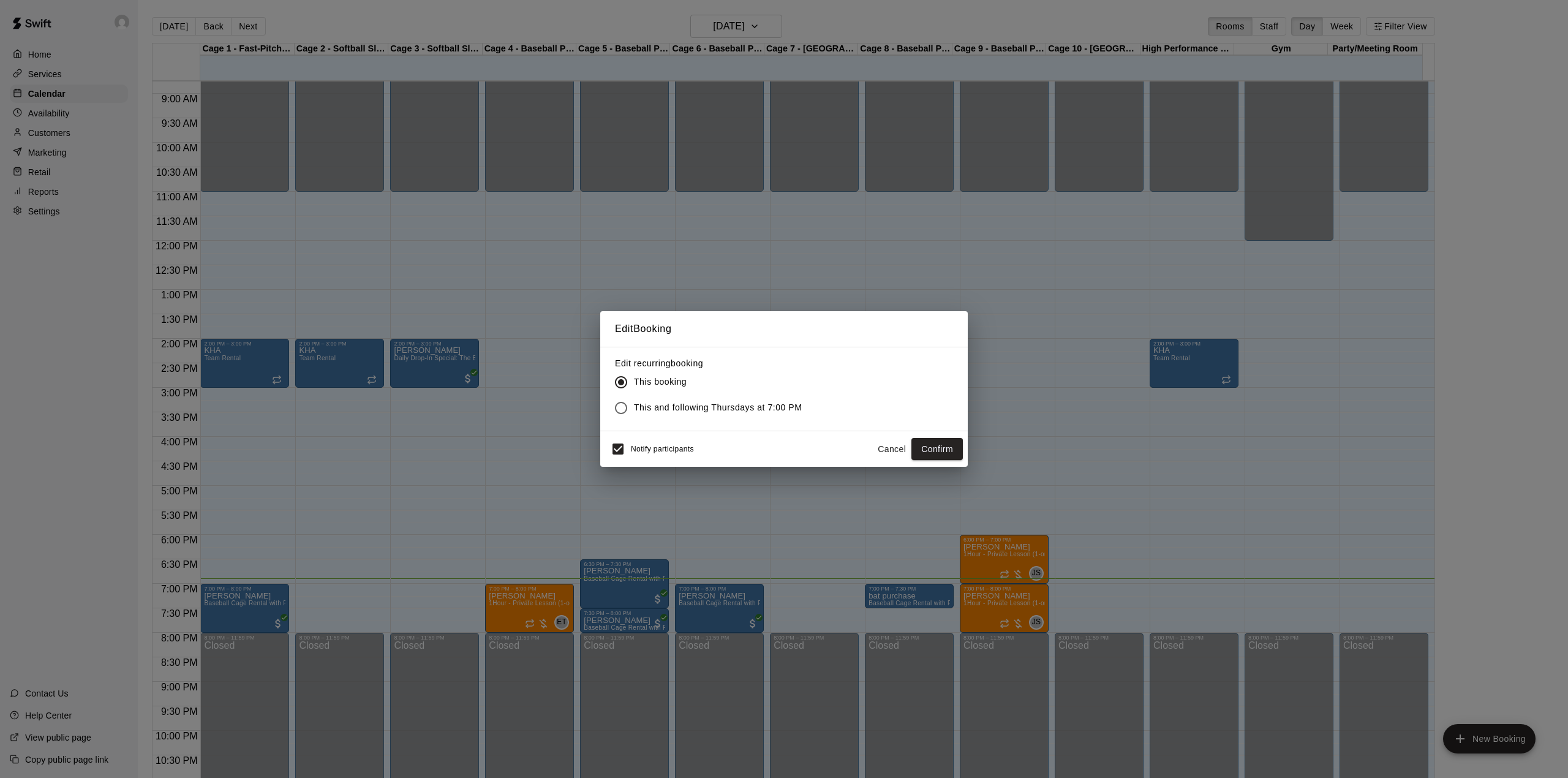
click at [631, 453] on span "Notify participants" at bounding box center [662, 449] width 63 height 9
click at [947, 451] on button "Confirm" at bounding box center [937, 449] width 52 height 23
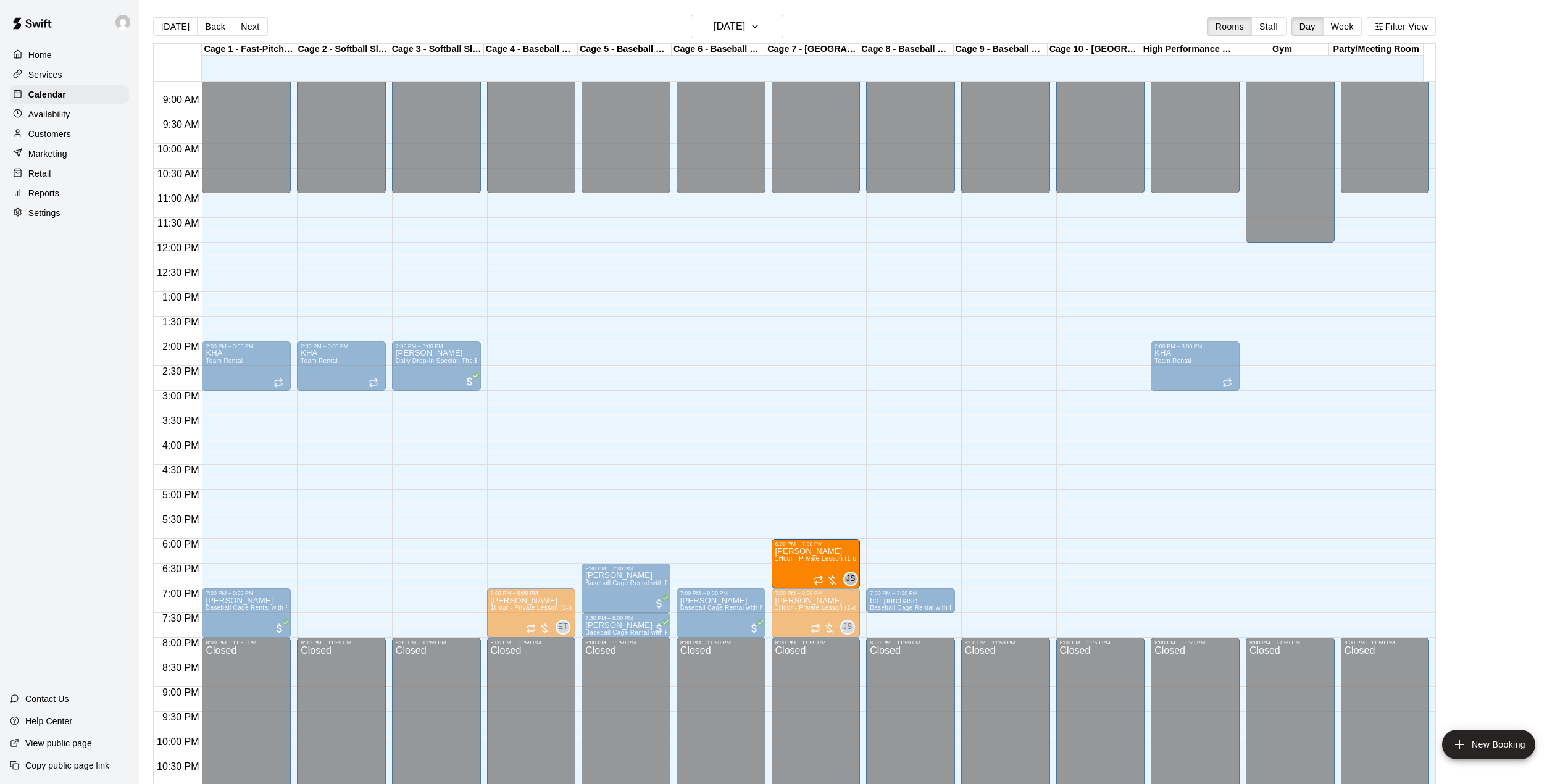
drag, startPoint x: 1008, startPoint y: 565, endPoint x: 844, endPoint y: 574, distance: 164.2
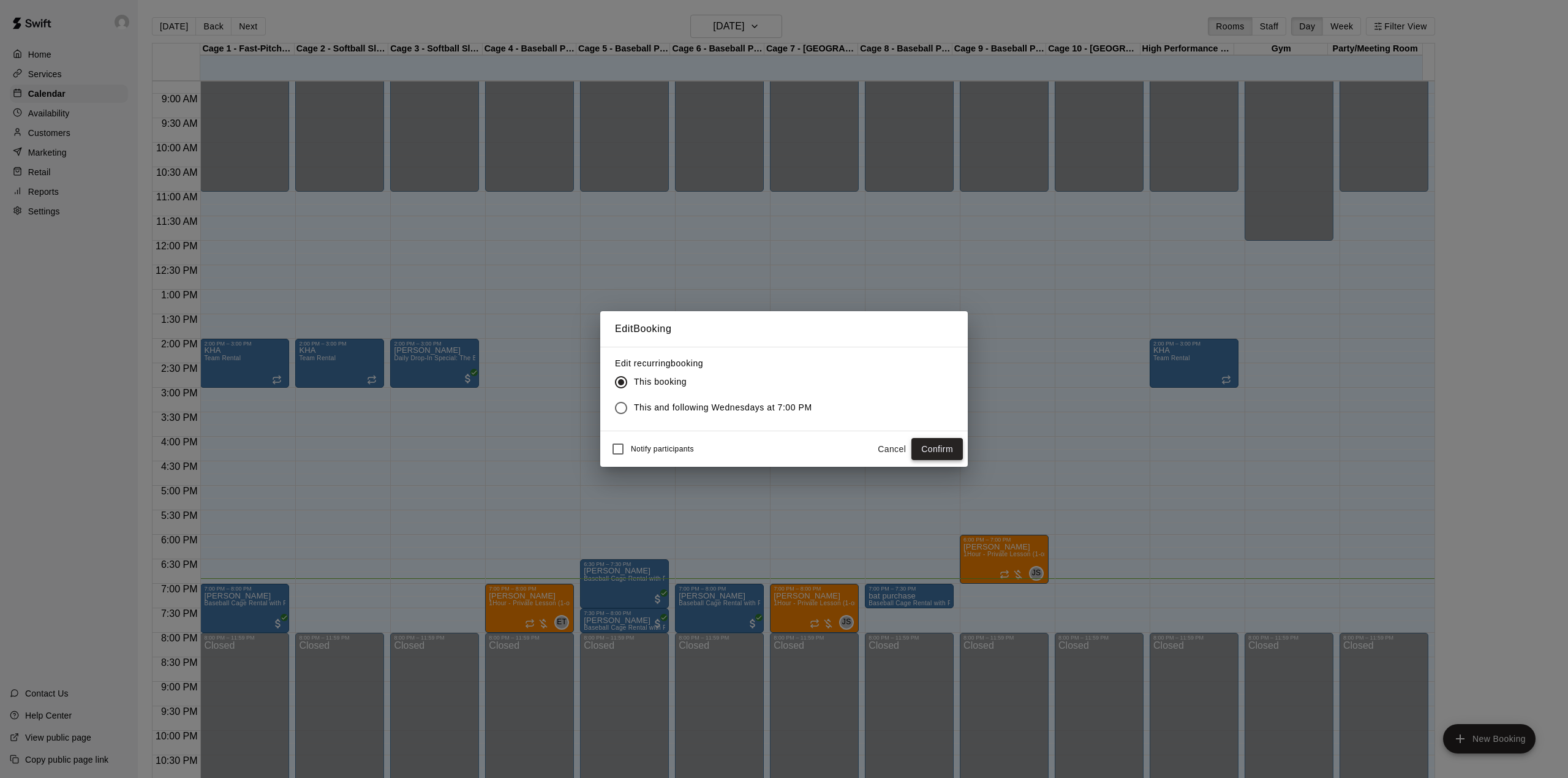
click at [922, 451] on button "Confirm" at bounding box center [937, 449] width 52 height 23
